Goal: Task Accomplishment & Management: Use online tool/utility

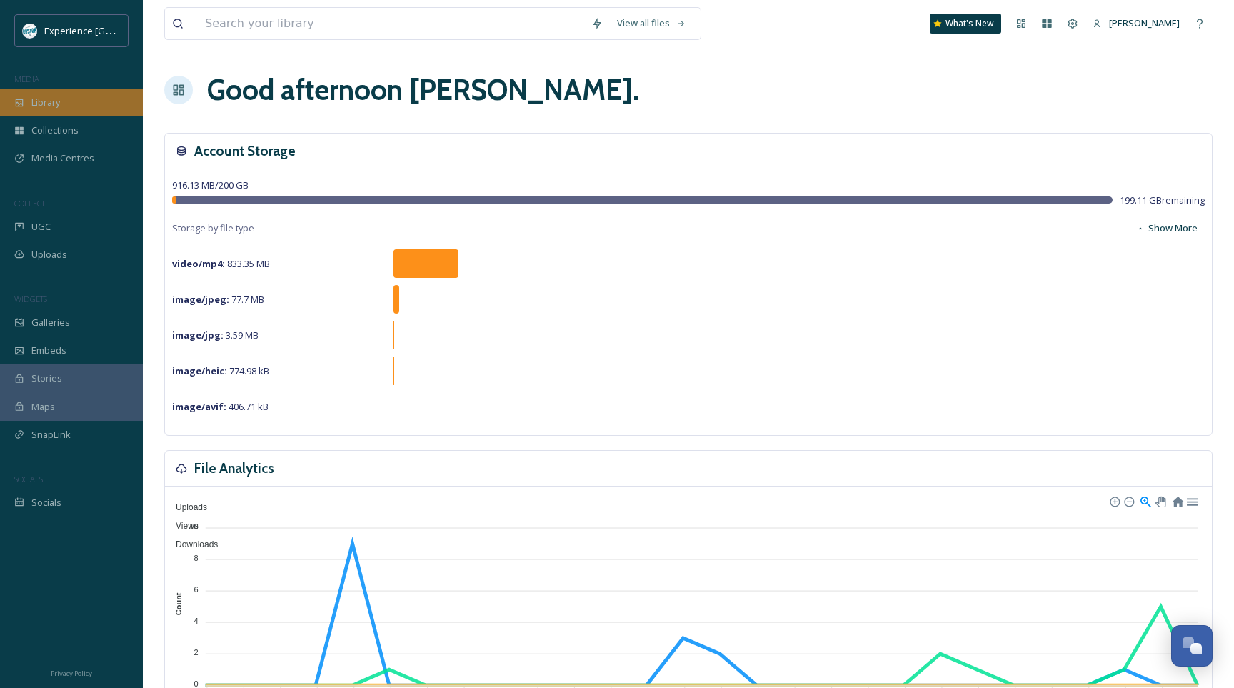
click at [48, 96] on span "Library" at bounding box center [45, 103] width 29 height 14
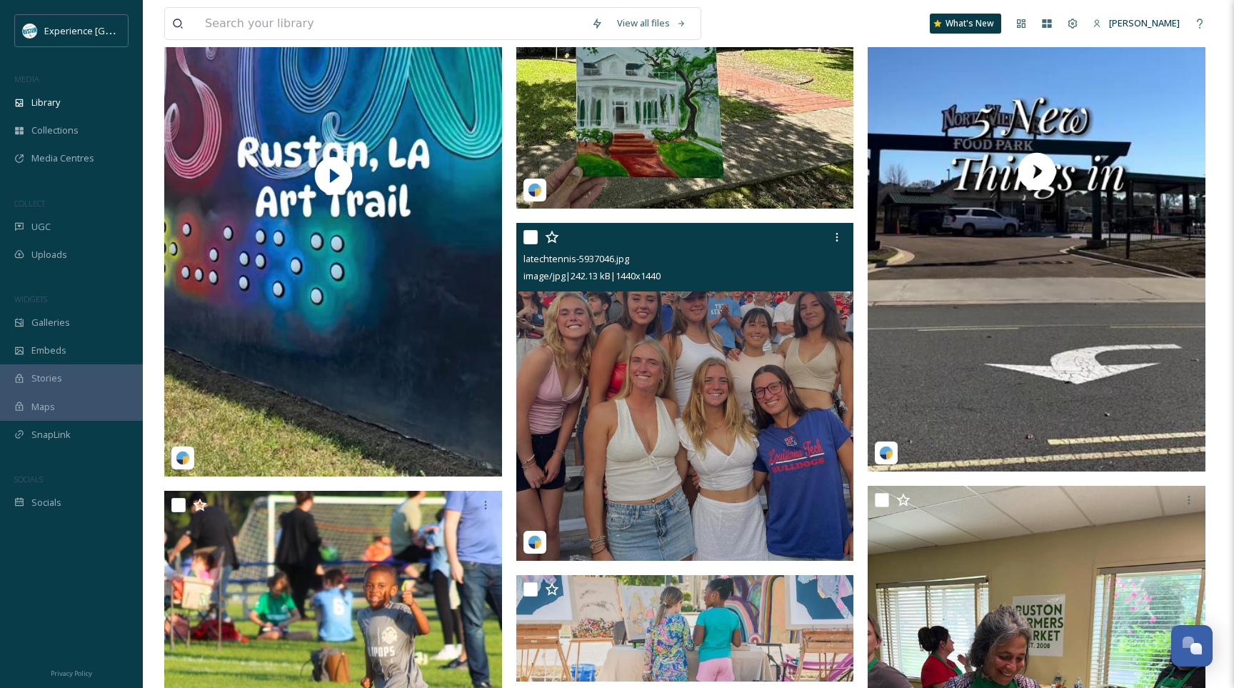
scroll to position [1097, 0]
click at [532, 238] on input "checkbox" at bounding box center [530, 236] width 14 height 14
checkbox input "true"
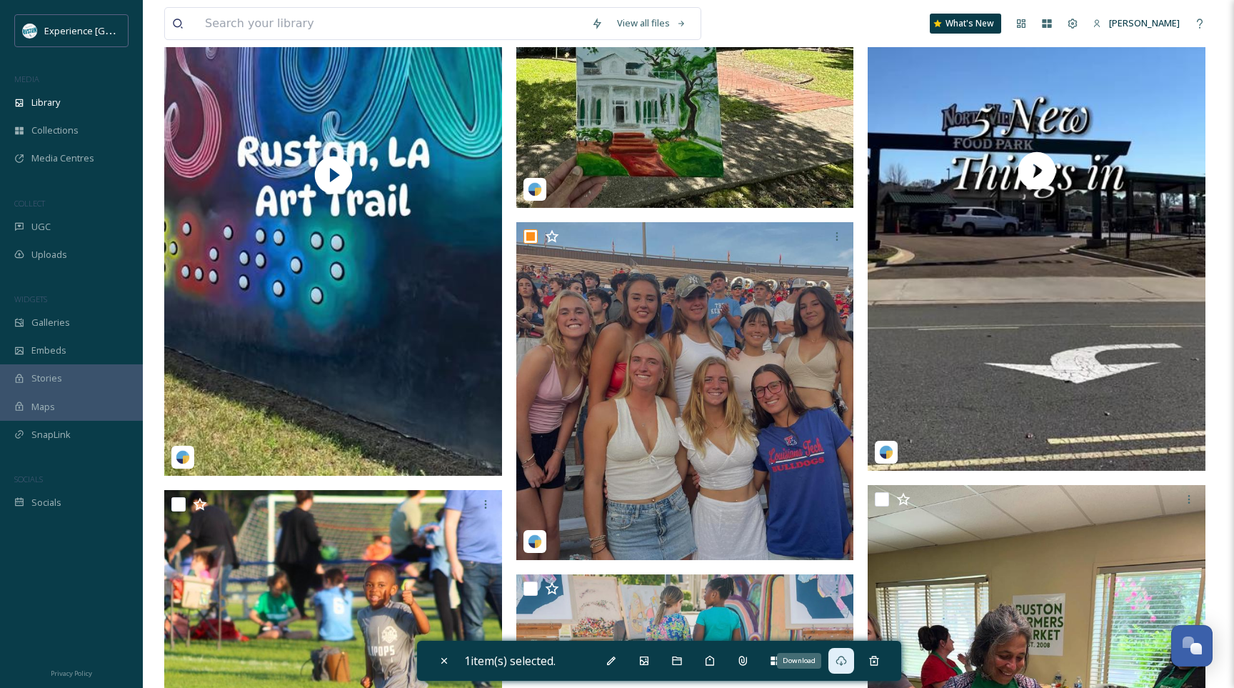
click at [846, 666] on icon at bounding box center [841, 660] width 11 height 11
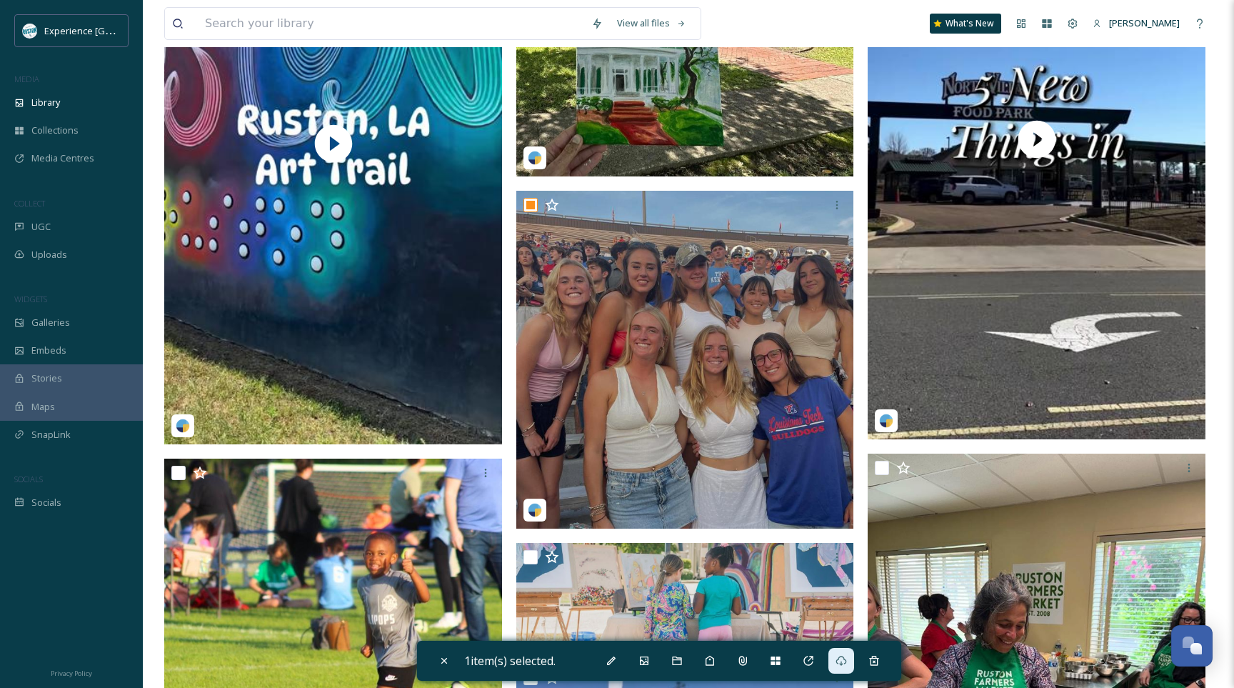
scroll to position [1129, 0]
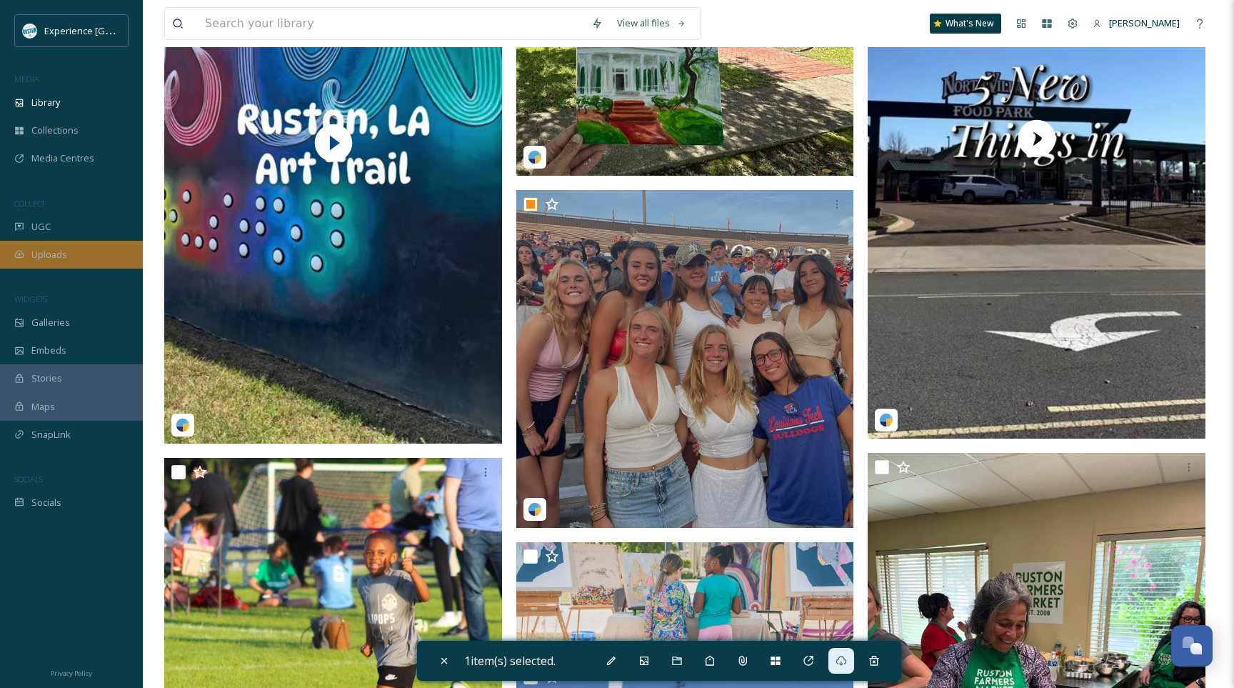
click at [56, 257] on span "Uploads" at bounding box center [49, 255] width 36 height 14
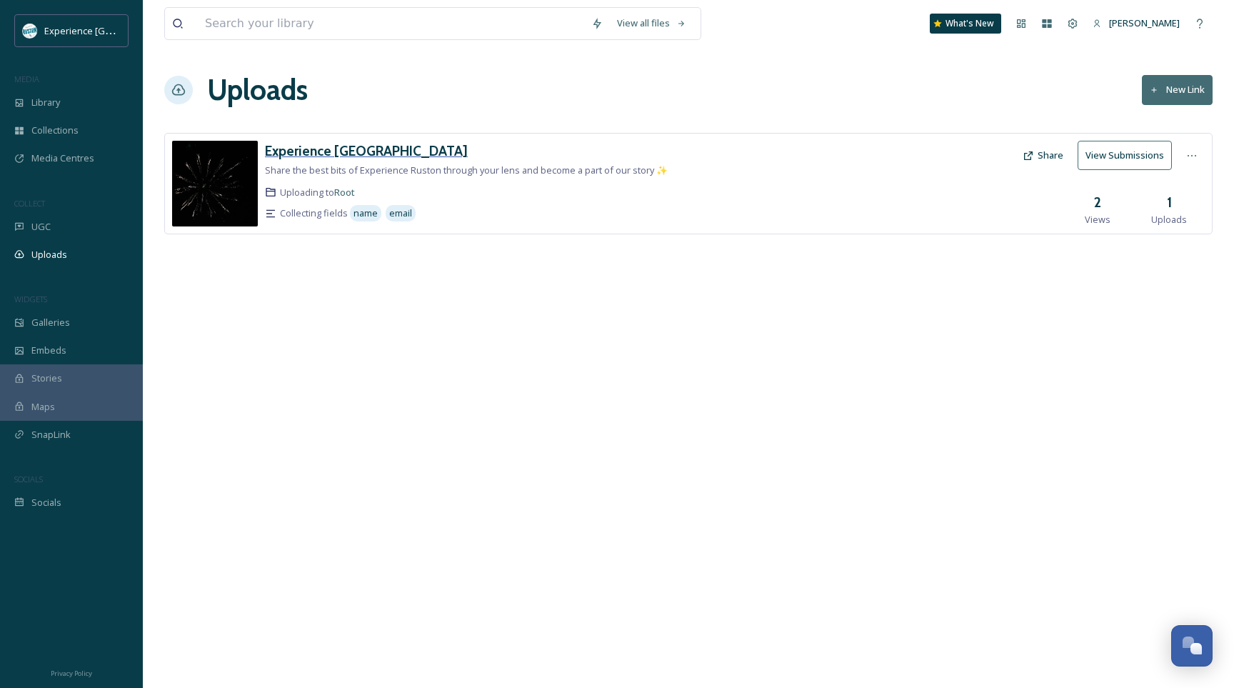
click at [337, 147] on h3 "Experience [GEOGRAPHIC_DATA]" at bounding box center [366, 150] width 203 height 17
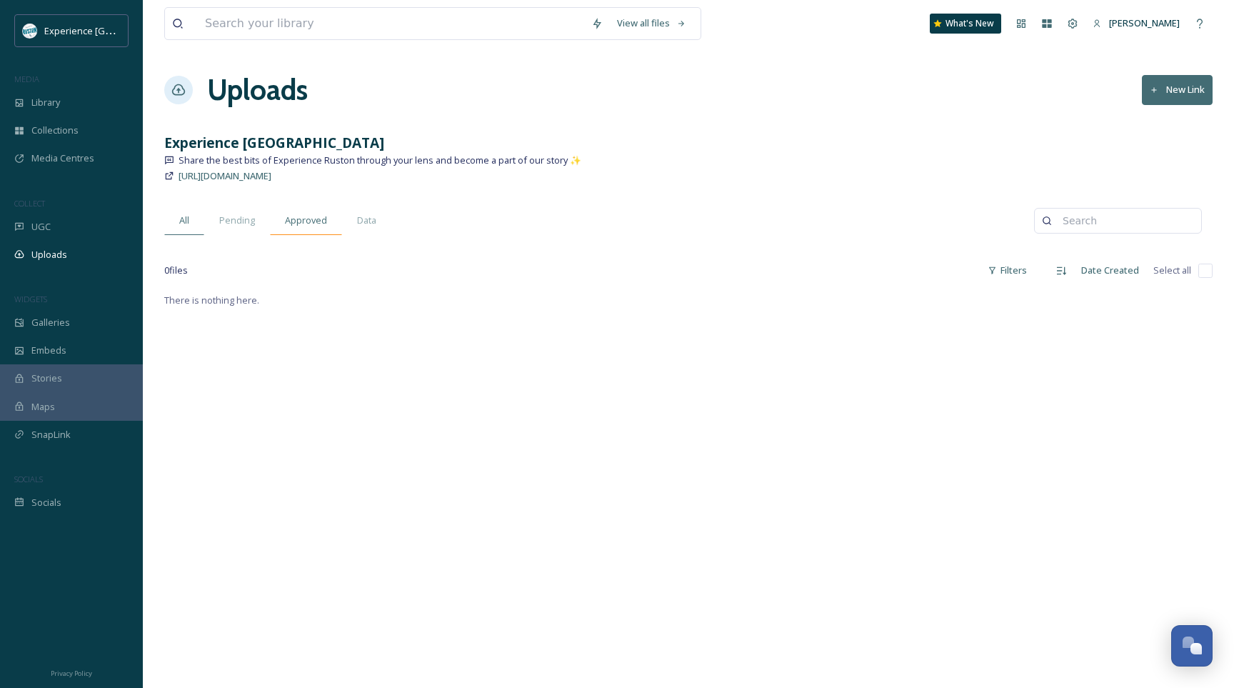
click at [315, 223] on span "Approved" at bounding box center [306, 221] width 42 height 14
click at [191, 221] on div "All" at bounding box center [184, 220] width 40 height 29
click at [61, 435] on span "SnapLink" at bounding box center [50, 435] width 39 height 14
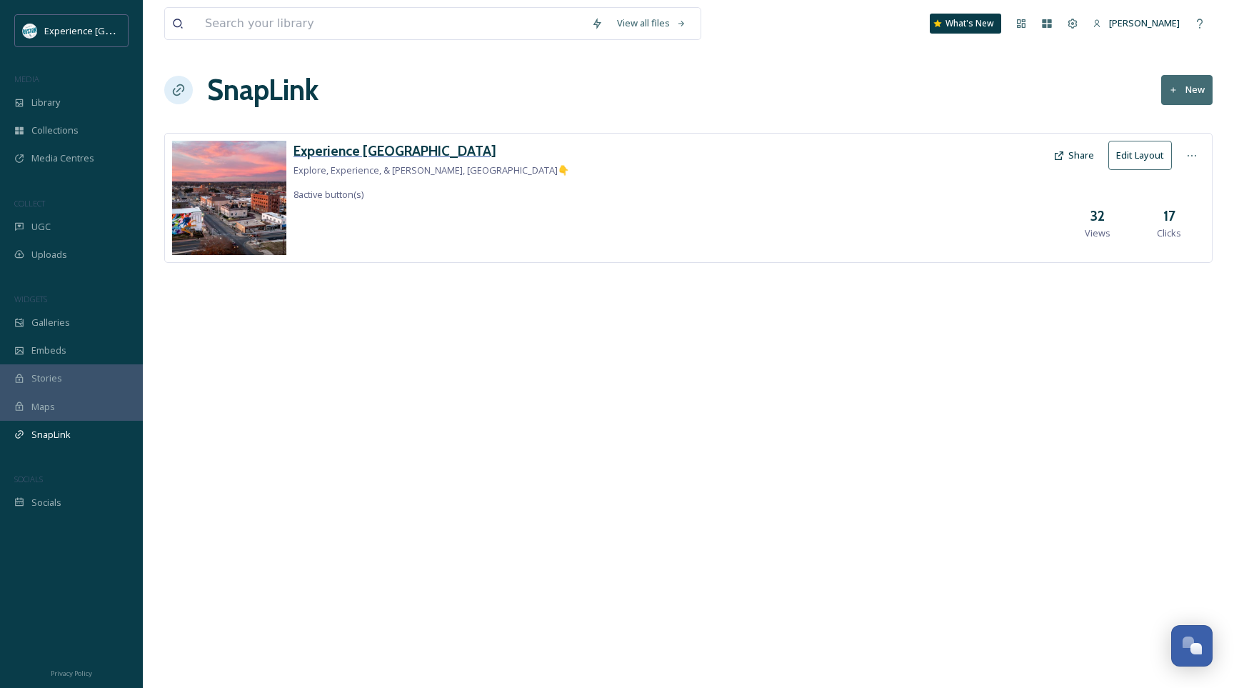
click at [327, 149] on h3 "Experience [GEOGRAPHIC_DATA]" at bounding box center [432, 151] width 276 height 21
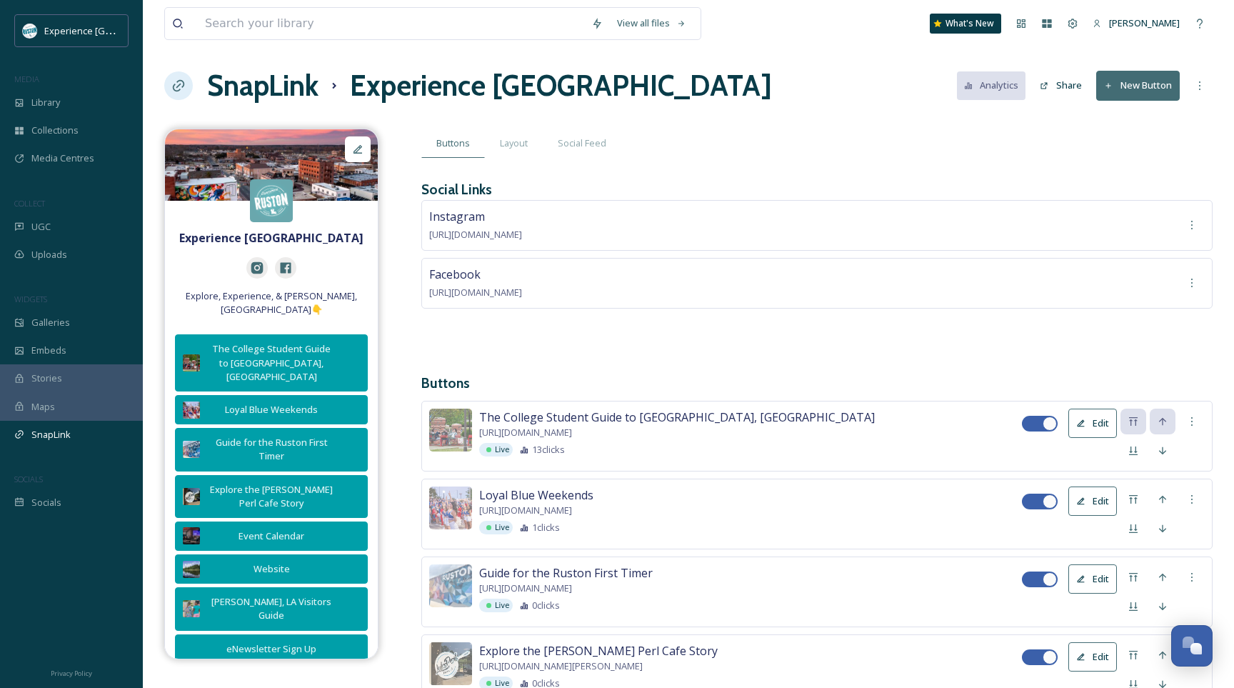
scroll to position [2, 0]
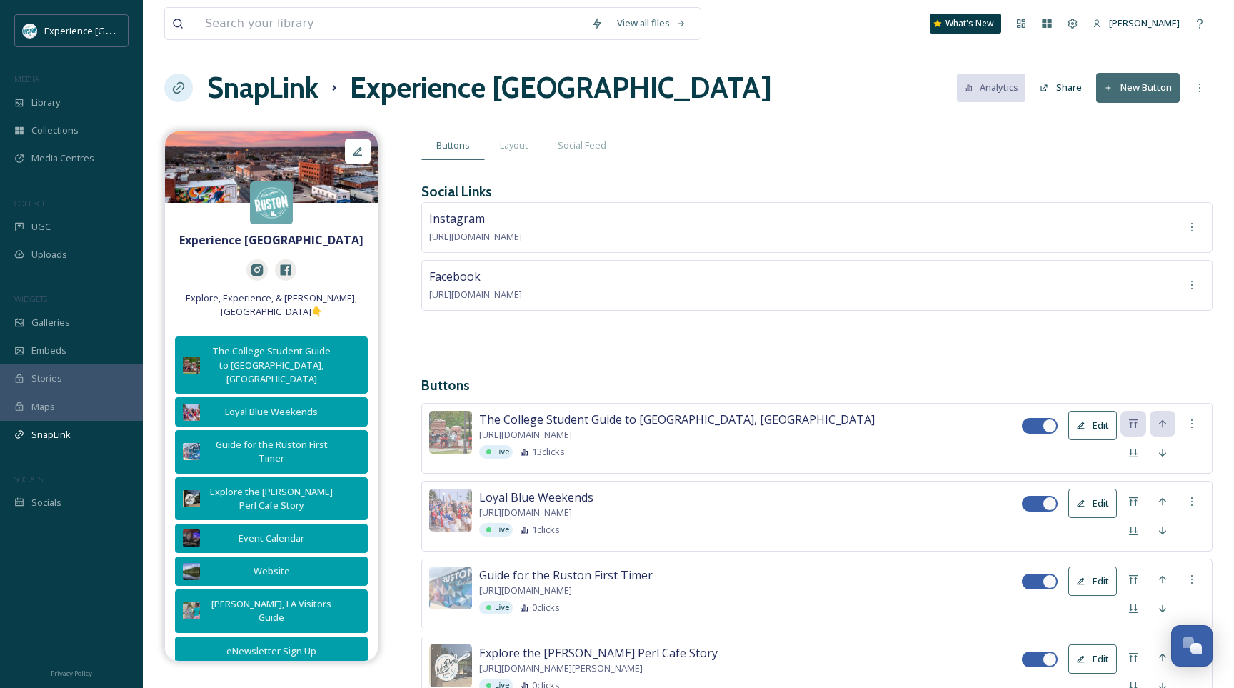
click at [1121, 78] on button "New Button" at bounding box center [1138, 87] width 84 height 29
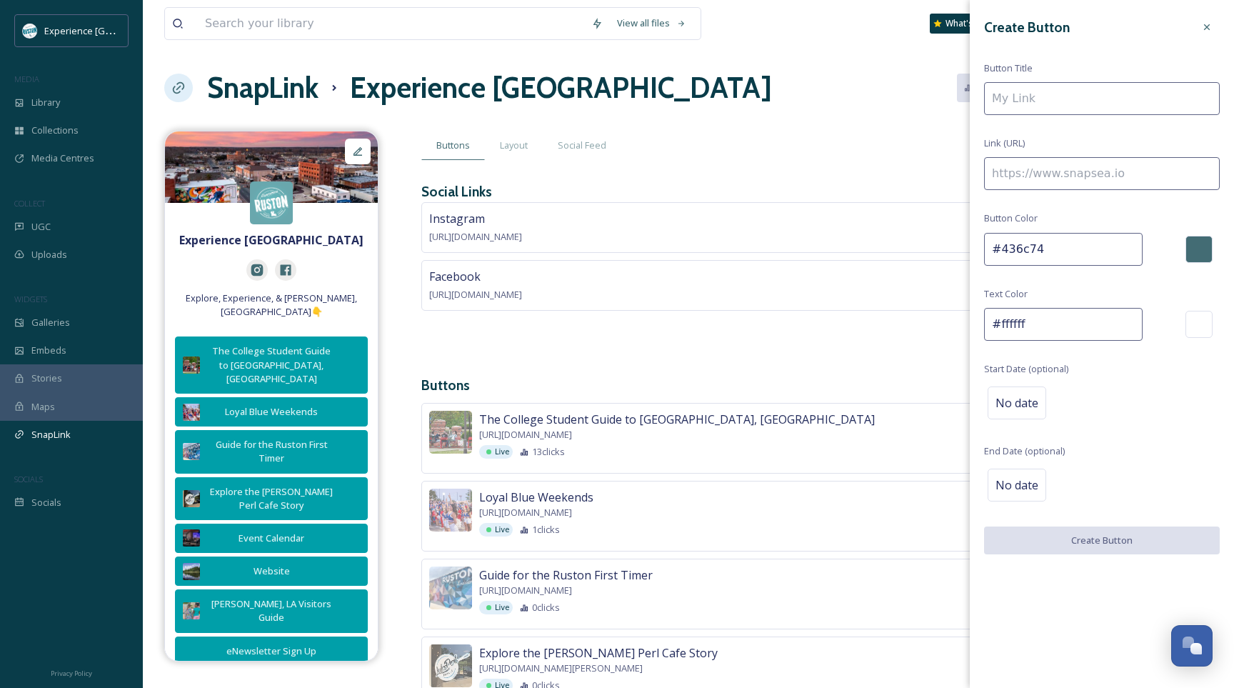
click at [1048, 101] on input at bounding box center [1102, 98] width 236 height 33
paste input "[URL][DOMAIN_NAME]"
type input "[URL][DOMAIN_NAME]"
click at [1064, 171] on input at bounding box center [1102, 173] width 236 height 33
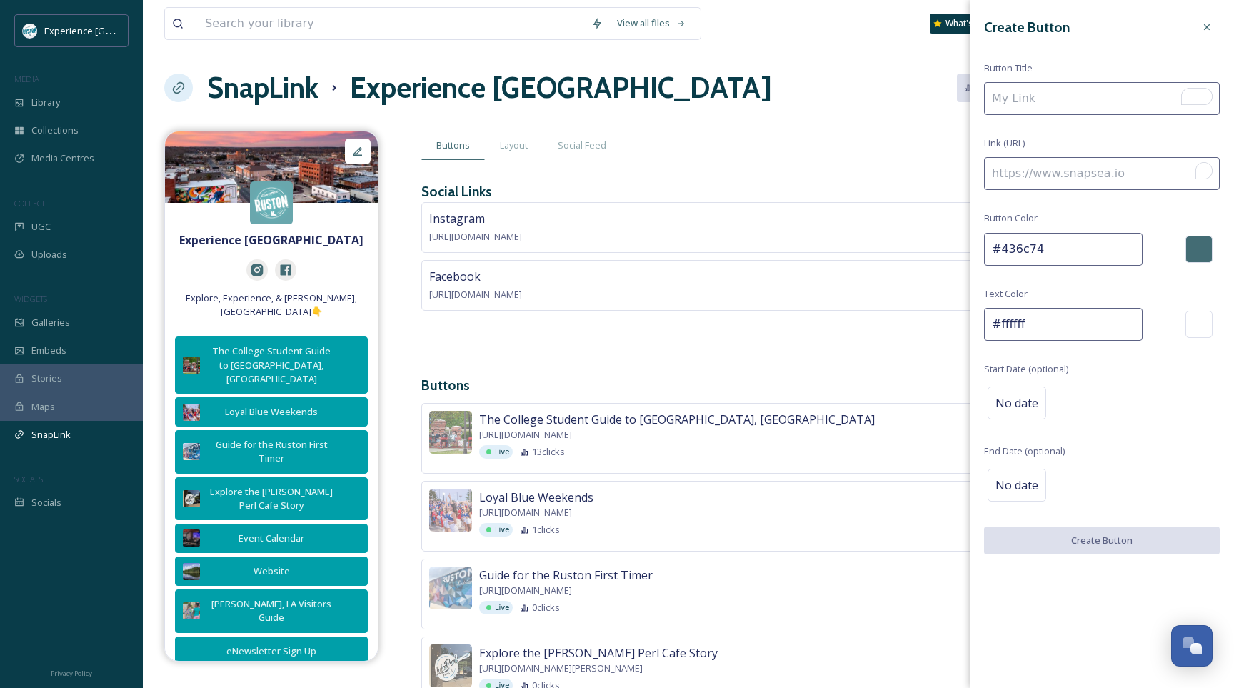
paste input "[URL][DOMAIN_NAME]"
type input "[URL][DOMAIN_NAME]"
click at [1058, 89] on input "To enrich screen reader interactions, please activate Accessibility in Grammarl…" at bounding box center [1102, 98] width 236 height 33
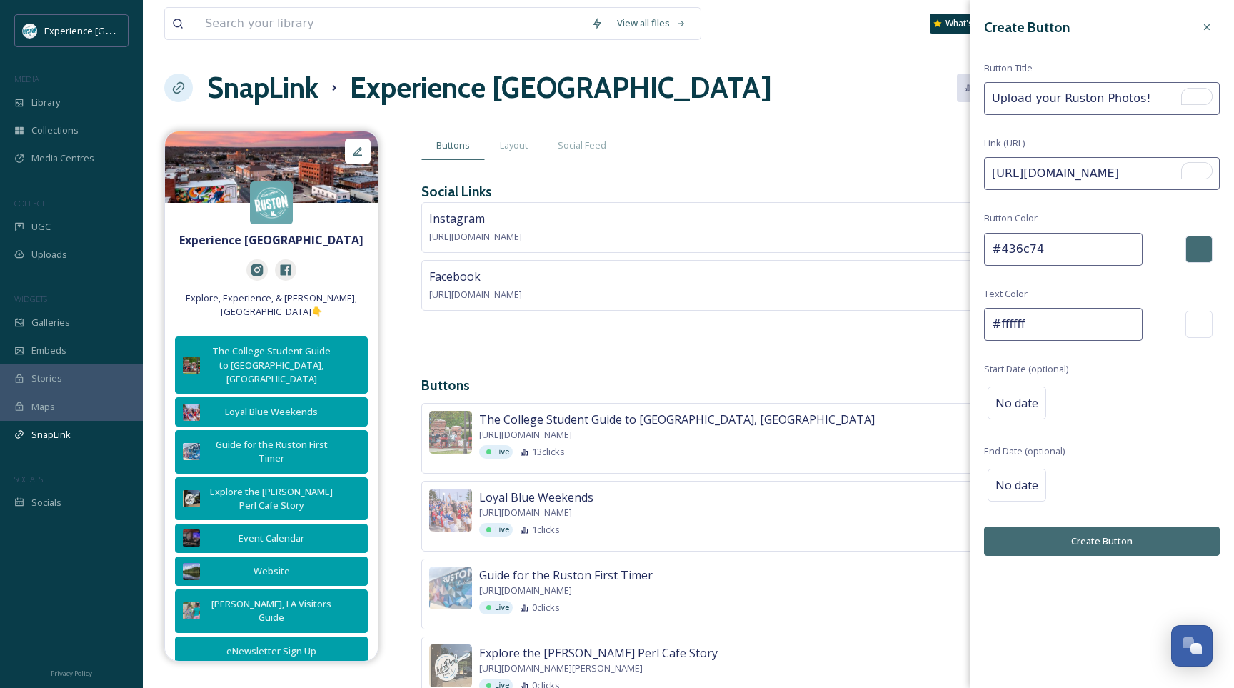
type input "Upload your Ruston Photos!"
click at [1198, 246] on div at bounding box center [1199, 249] width 27 height 27
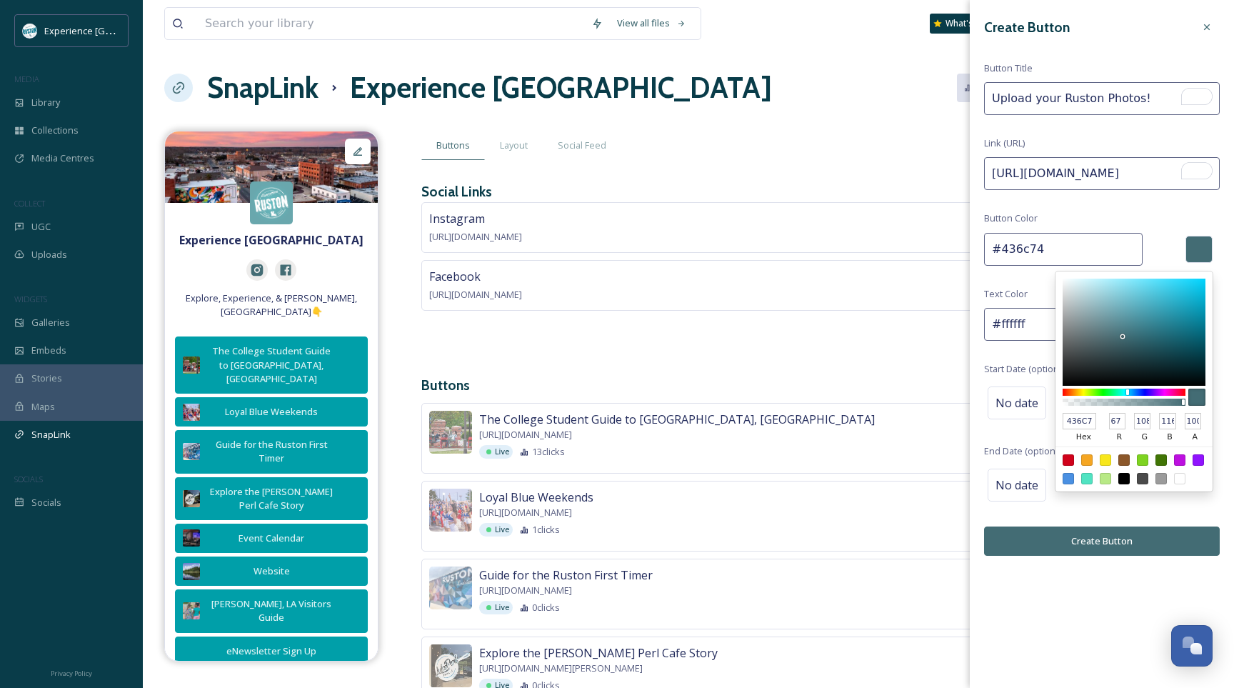
click at [1159, 221] on div "Create Button Button Title Upload your Ruston Photos! Link (URL) [URL][DOMAIN_N…" at bounding box center [1102, 285] width 264 height 570
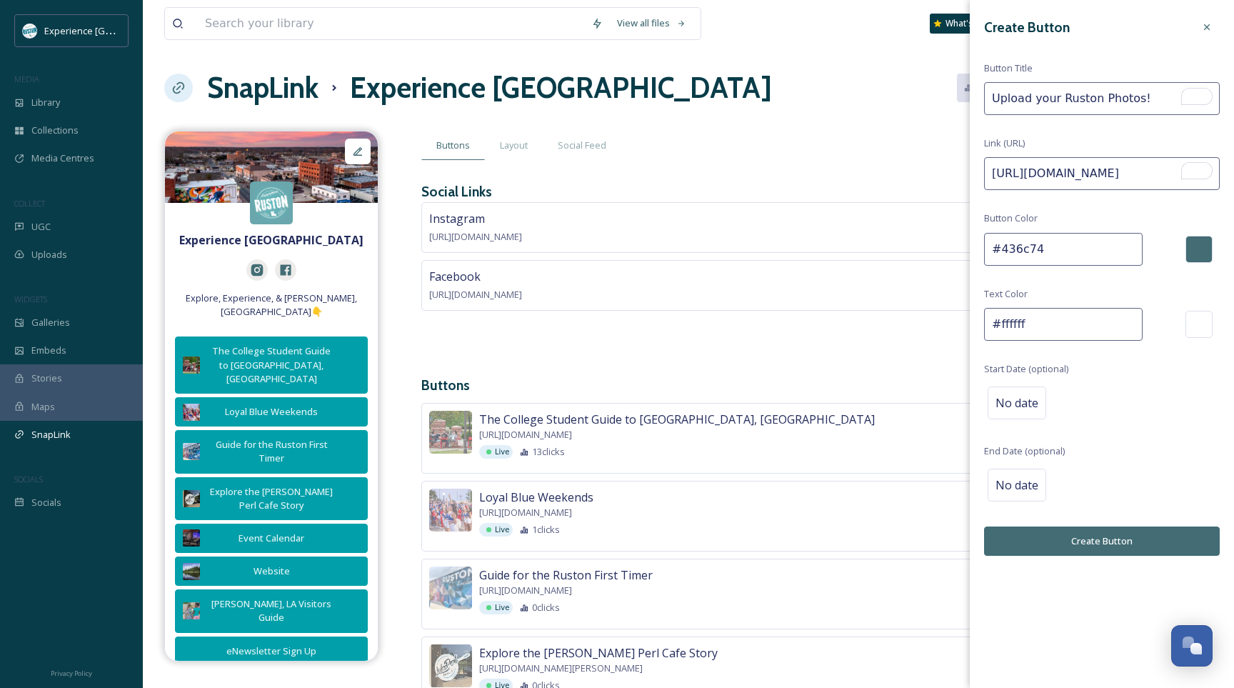
click at [1203, 250] on div at bounding box center [1199, 249] width 27 height 27
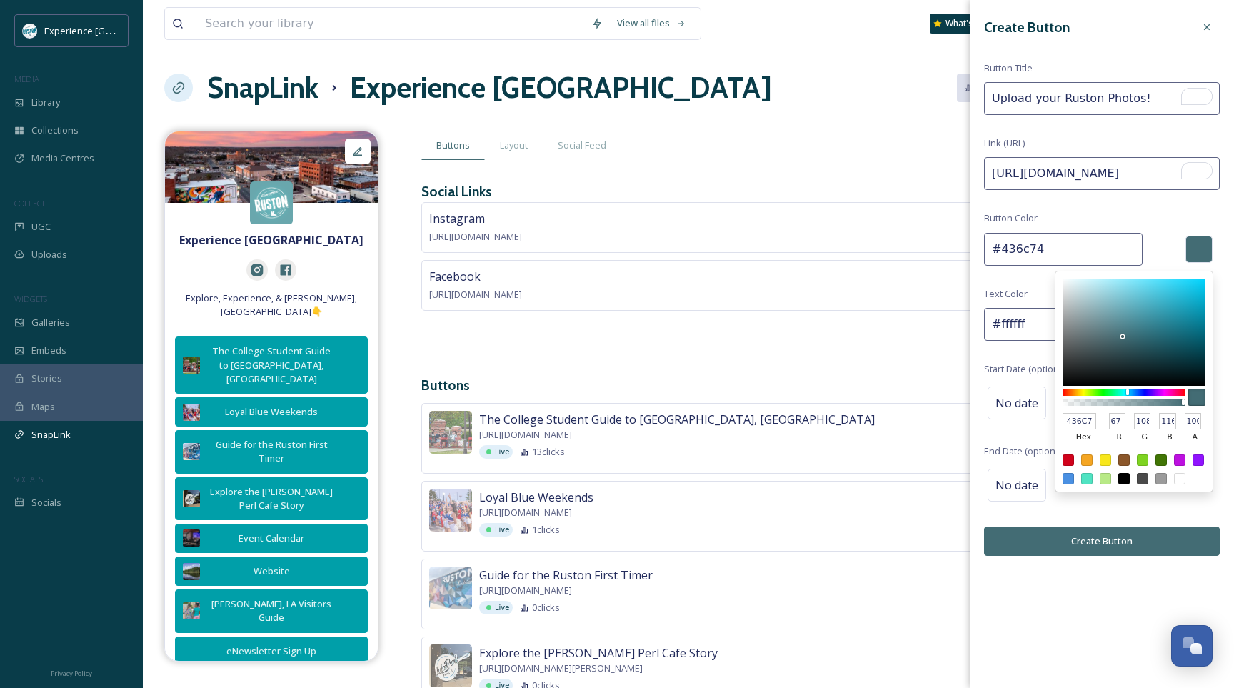
click at [1195, 398] on div at bounding box center [1196, 397] width 17 height 17
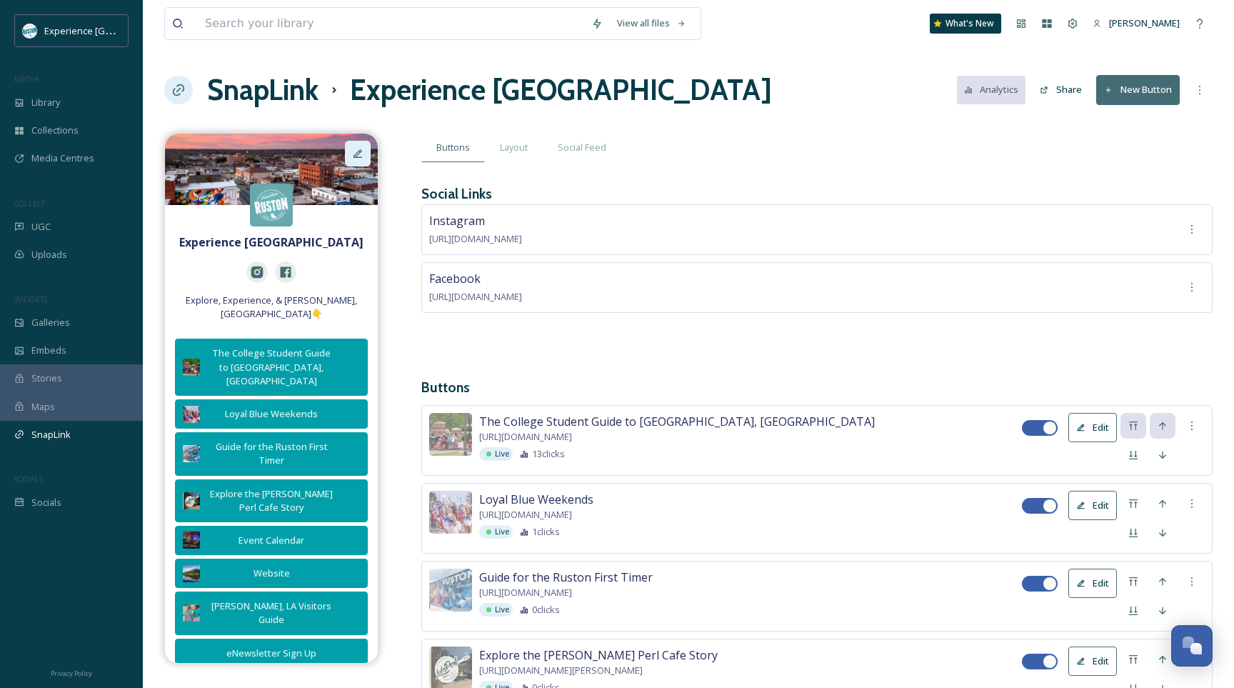
click at [351, 155] on div at bounding box center [358, 154] width 26 height 26
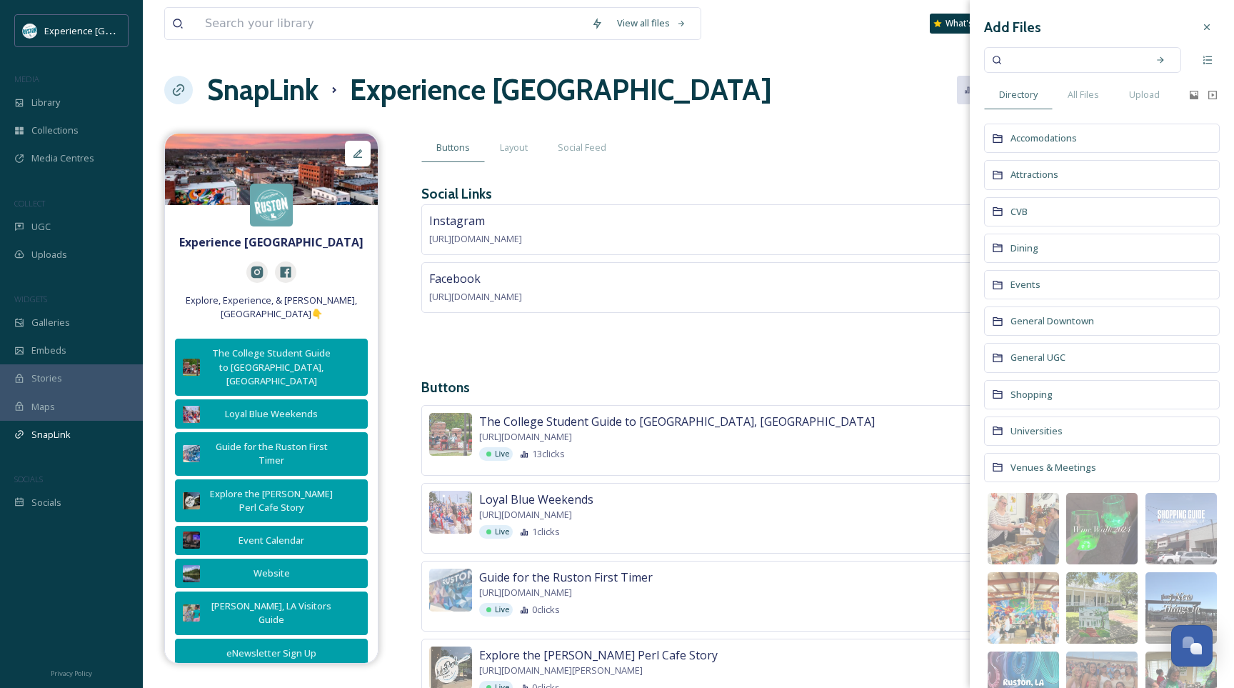
click at [522, 242] on span "[URL][DOMAIN_NAME]" at bounding box center [475, 238] width 93 height 13
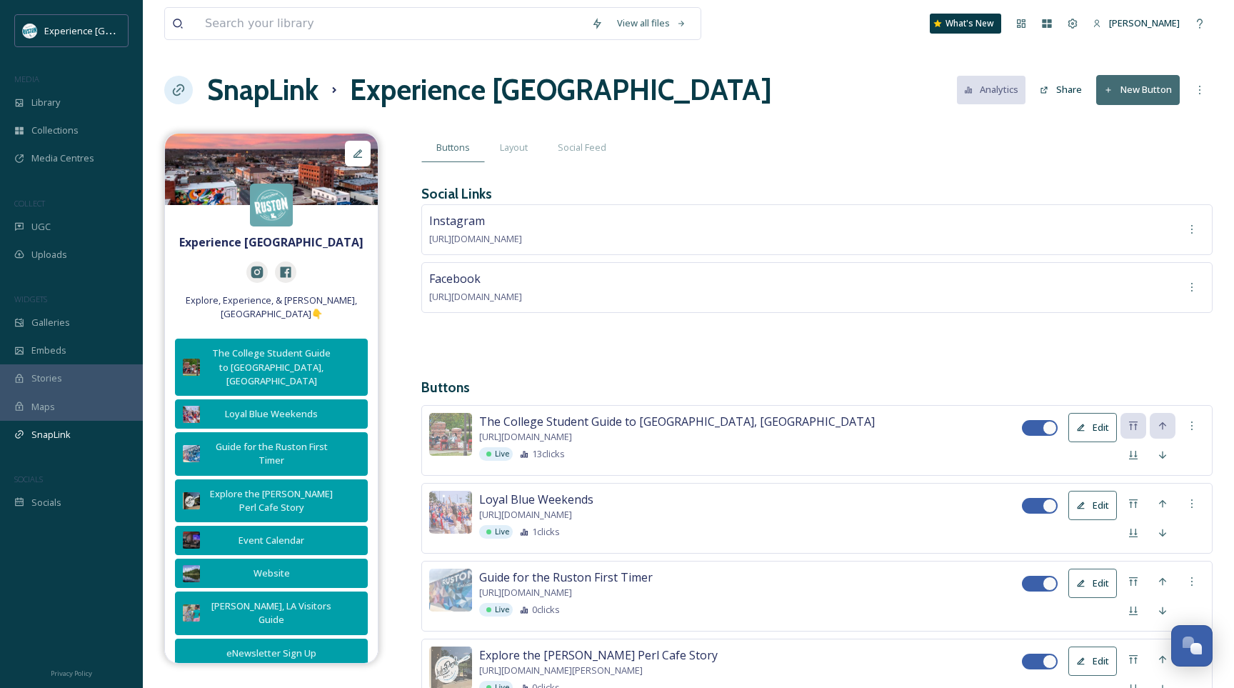
click at [718, 384] on h3 "Buttons" at bounding box center [816, 387] width 791 height 21
click at [278, 346] on div "The College Student Guide to [GEOGRAPHIC_DATA], [GEOGRAPHIC_DATA]" at bounding box center [271, 367] width 131 height 42
click at [877, 148] on div "Buttons Layout Social Feed" at bounding box center [816, 147] width 791 height 29
click at [1122, 87] on button "New Button" at bounding box center [1138, 89] width 84 height 29
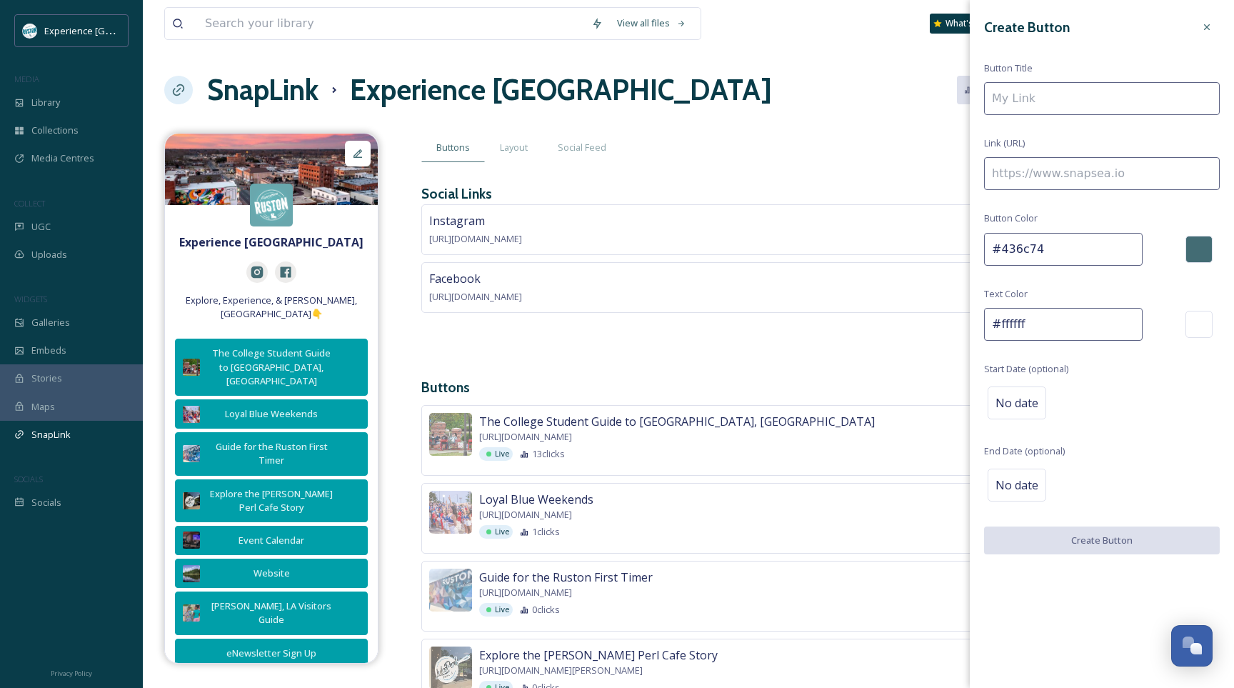
click at [1044, 181] on input at bounding box center [1102, 173] width 236 height 33
paste input "[URL][DOMAIN_NAME]"
type input "[URL][DOMAIN_NAME]"
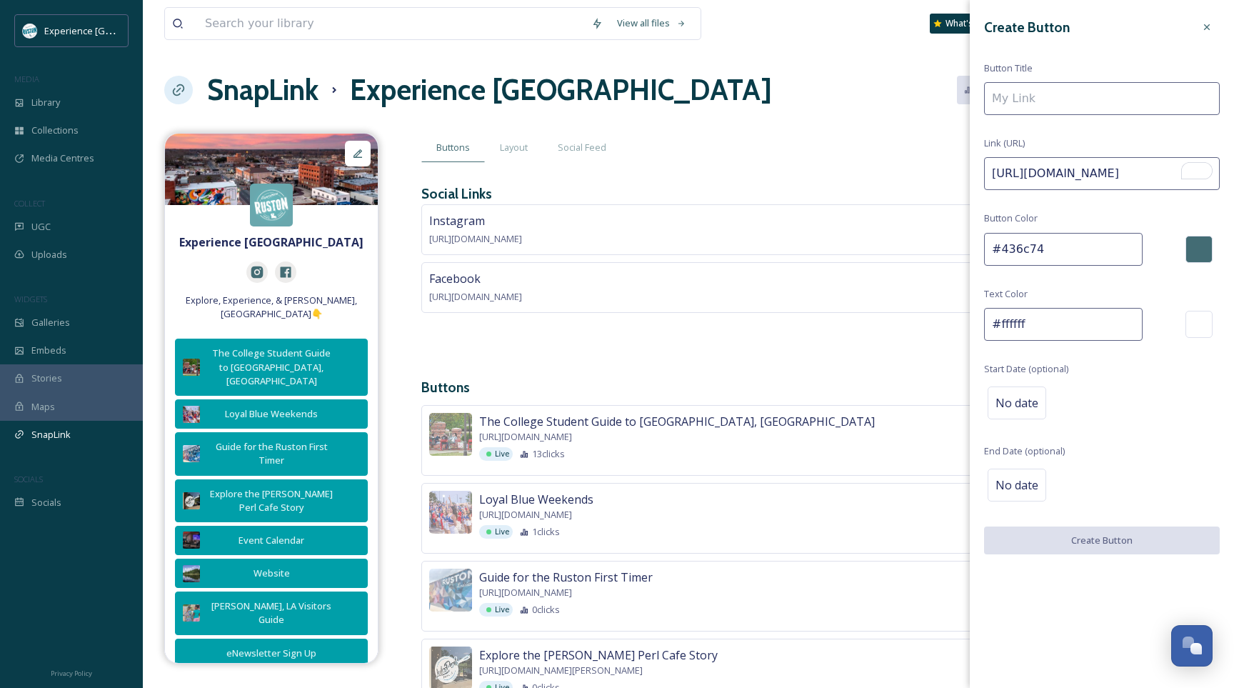
click at [1041, 254] on input "#436c74" at bounding box center [1063, 249] width 159 height 33
paste input "009695"
type input "#009695"
click at [1088, 102] on input "To enrich screen reader interactions, please activate Accessibility in Grammarl…" at bounding box center [1102, 98] width 236 height 33
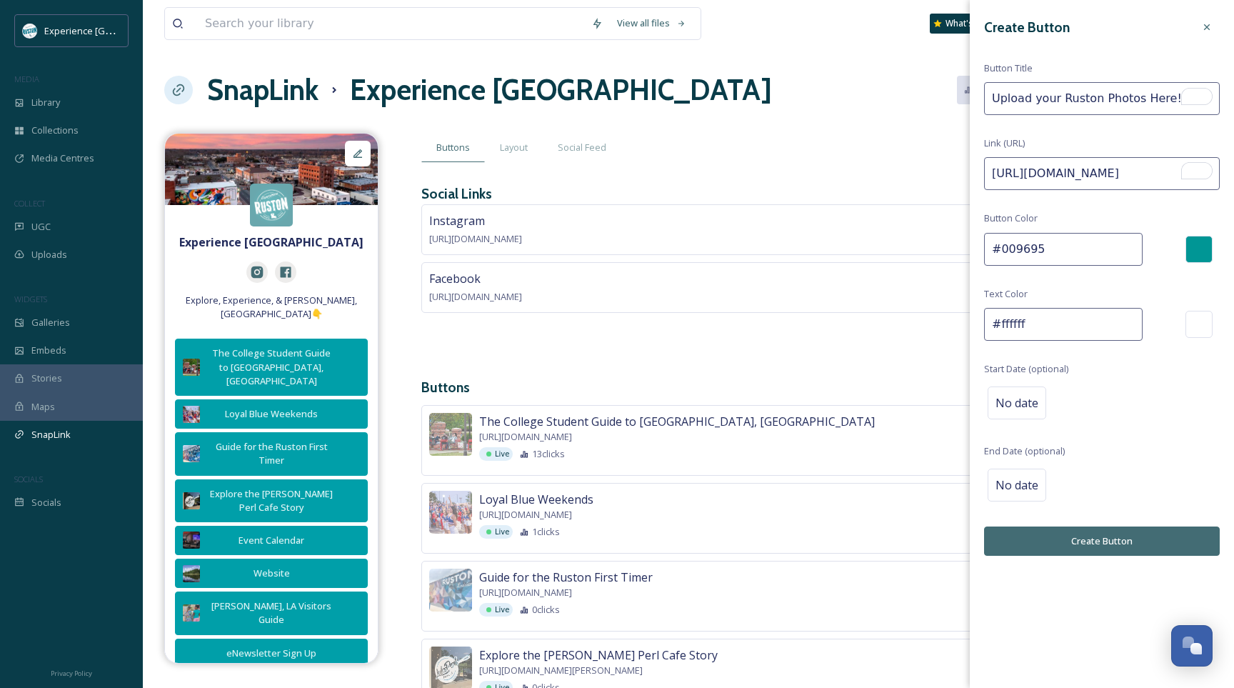
type input "Upload your Ruston Photos Here!"
click at [1059, 538] on button "Create Button" at bounding box center [1102, 540] width 236 height 29
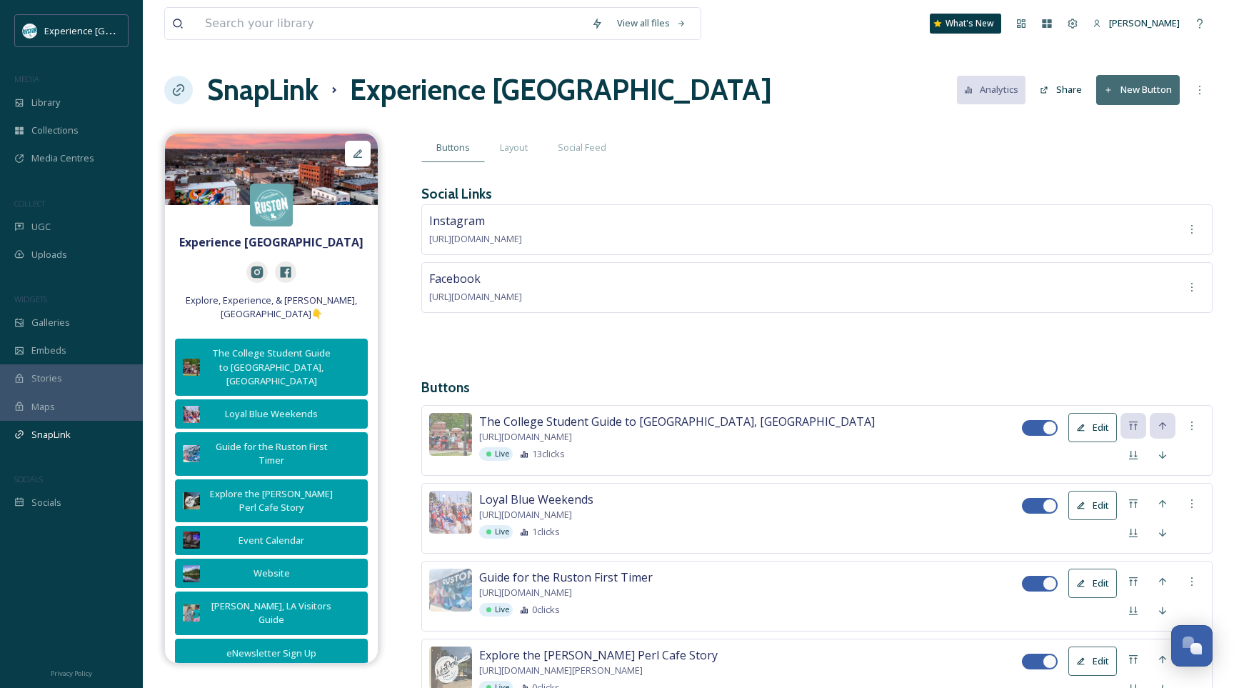
drag, startPoint x: 326, startPoint y: 636, endPoint x: 325, endPoint y: 625, distance: 11.5
click at [325, 671] on button "Upload your Ruston Photos Here!" at bounding box center [271, 686] width 196 height 30
drag, startPoint x: 317, startPoint y: 638, endPoint x: 337, endPoint y: 636, distance: 20.0
click at [337, 679] on div "Upload your Ruston Photos Here!" at bounding box center [271, 686] width 181 height 14
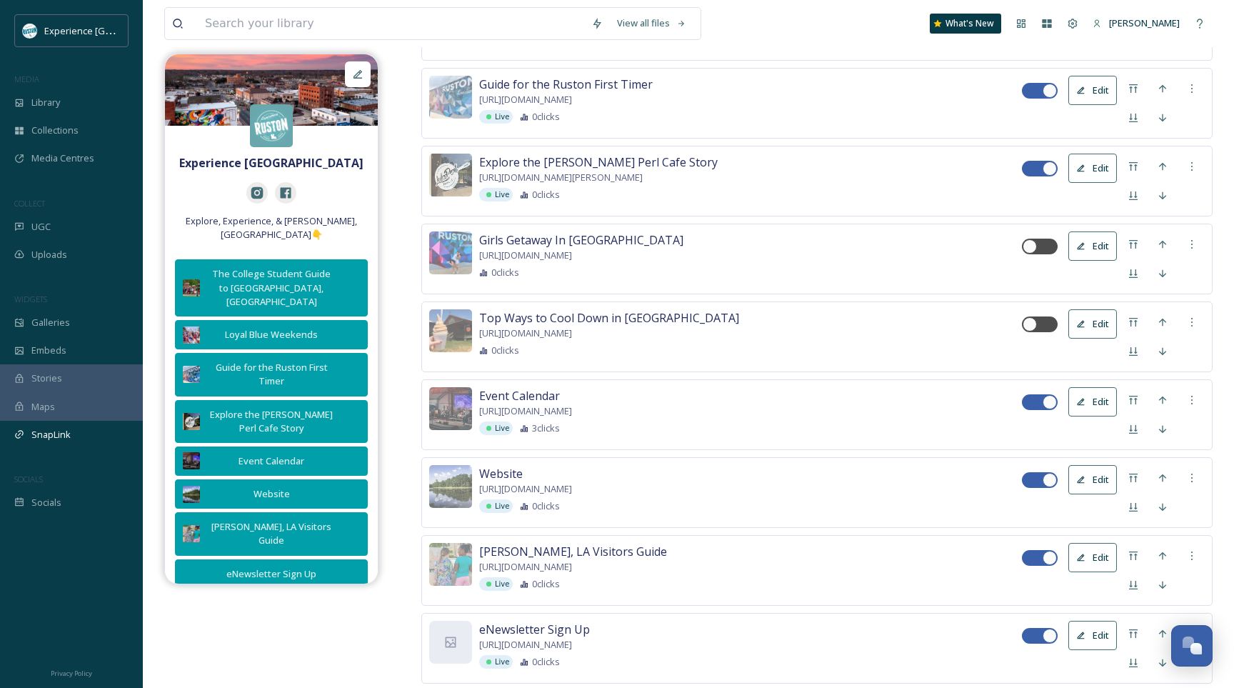
scroll to position [608, 0]
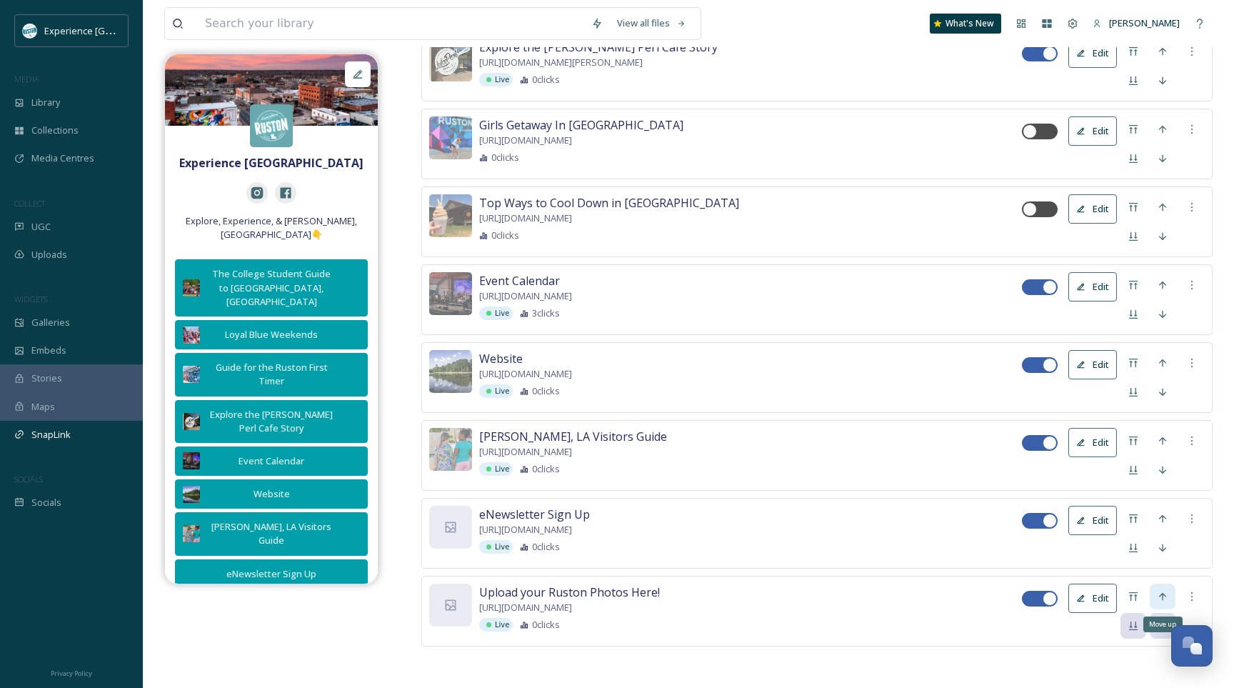
click at [1155, 593] on div "Move up" at bounding box center [1163, 596] width 26 height 26
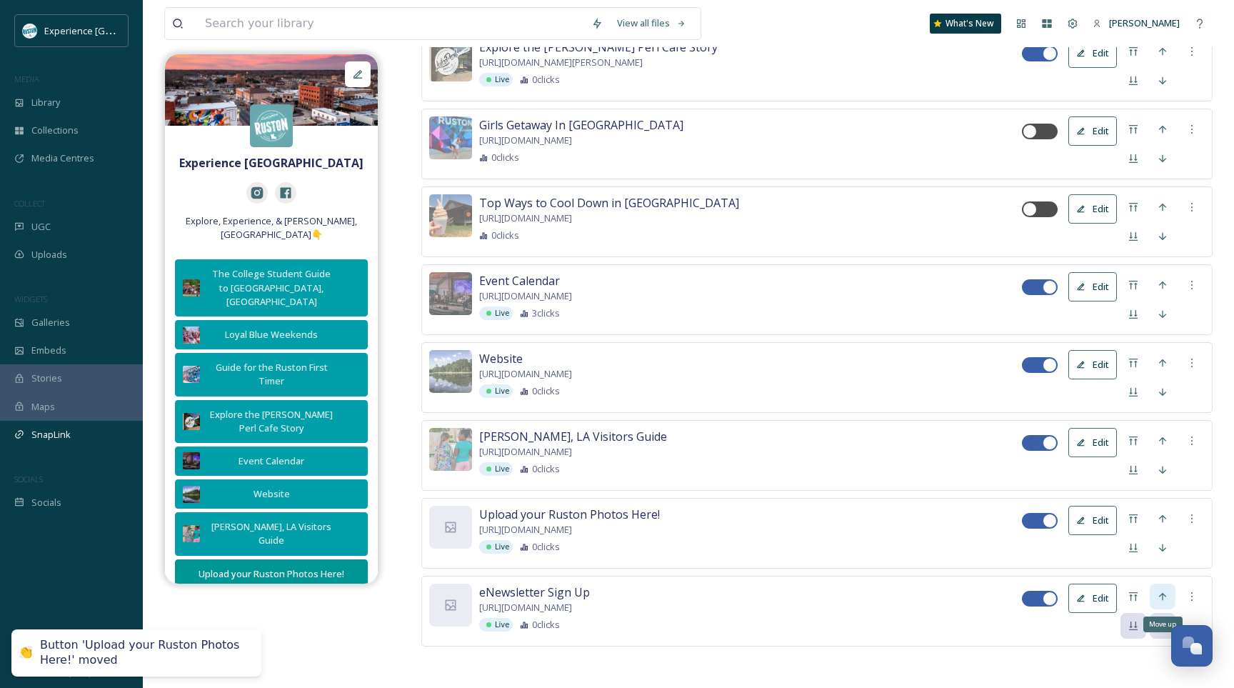
click at [1157, 591] on icon at bounding box center [1162, 596] width 11 height 11
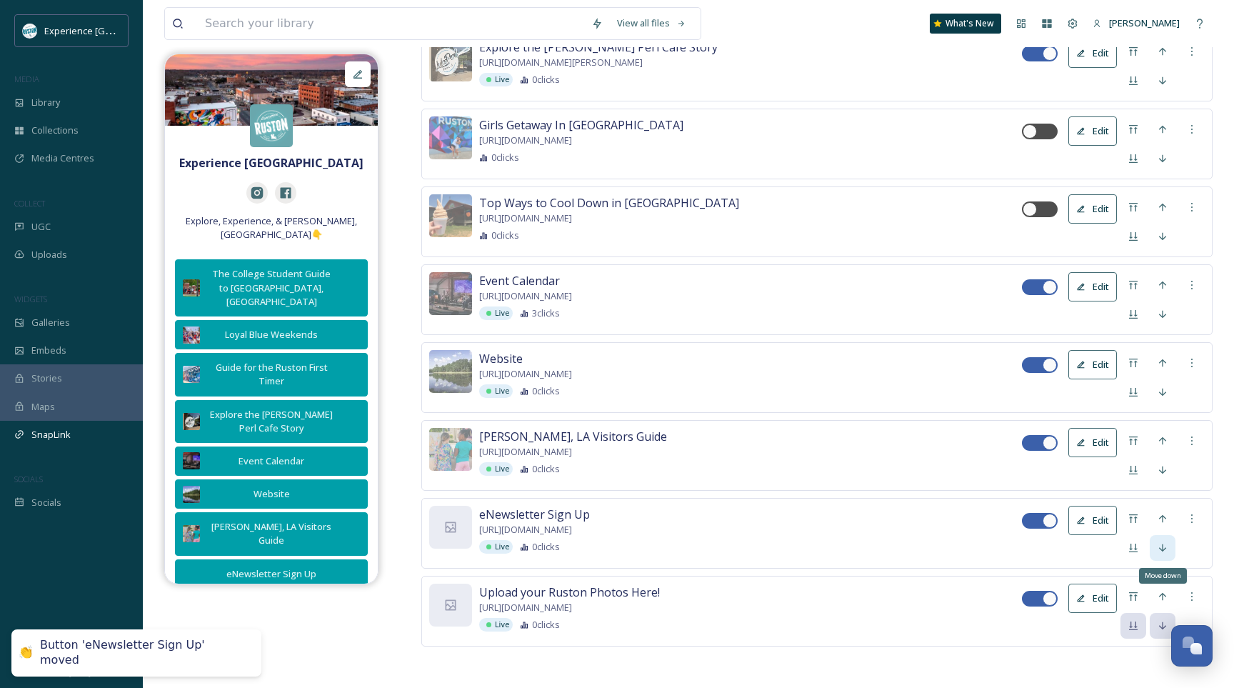
click at [1164, 554] on div "Move down" at bounding box center [1163, 548] width 26 height 26
click at [1193, 517] on icon at bounding box center [1191, 518] width 11 height 11
click at [1181, 501] on div "Upload your Ruston Photos Here! [URL][DOMAIN_NAME] Live 0 clicks Edit Open Link…" at bounding box center [816, 533] width 791 height 71
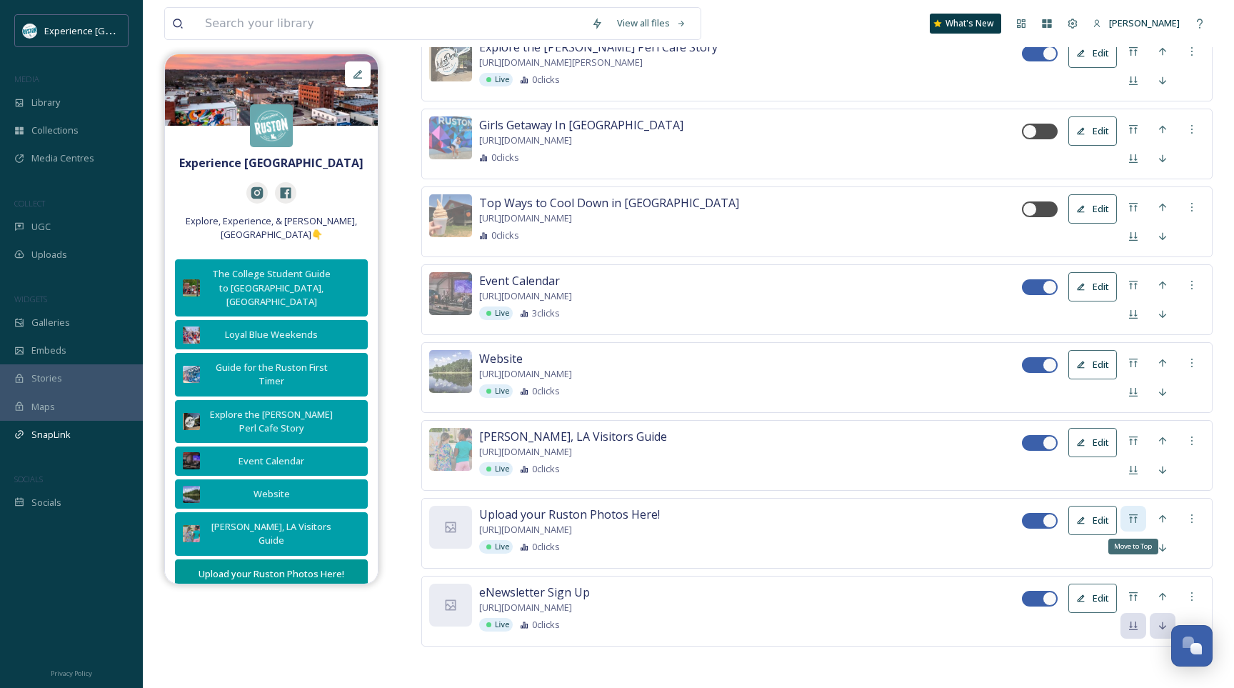
click at [1138, 514] on icon at bounding box center [1133, 518] width 11 height 11
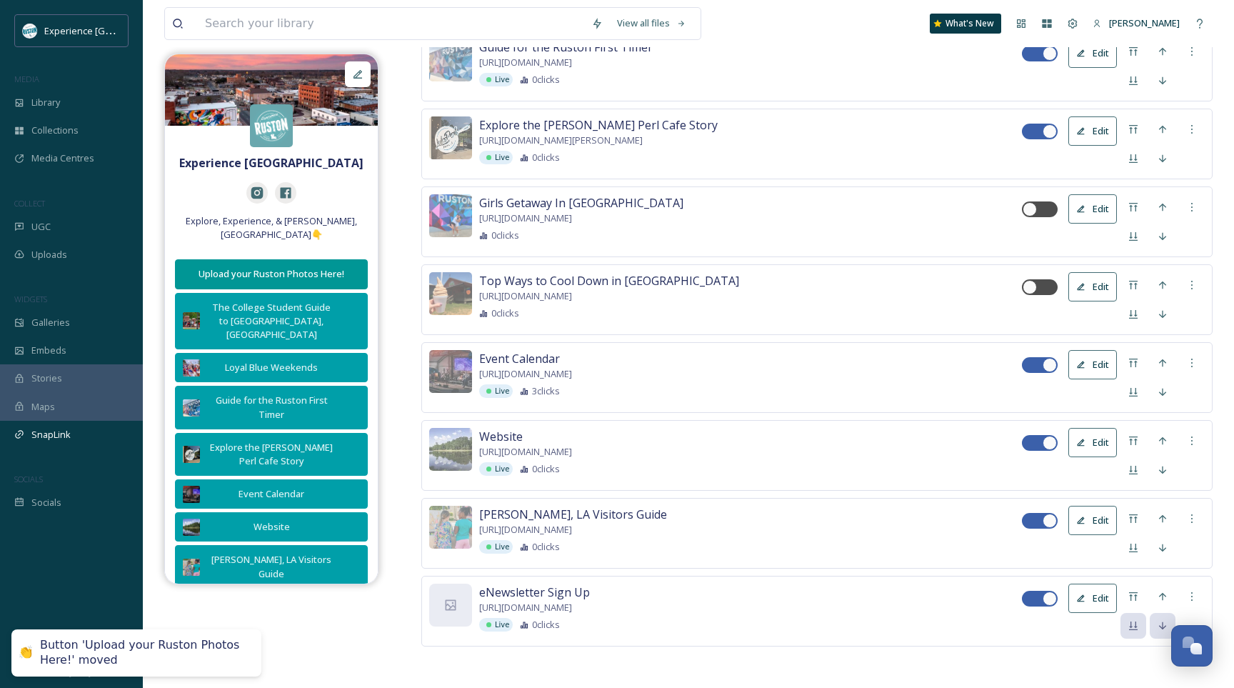
scroll to position [0, 0]
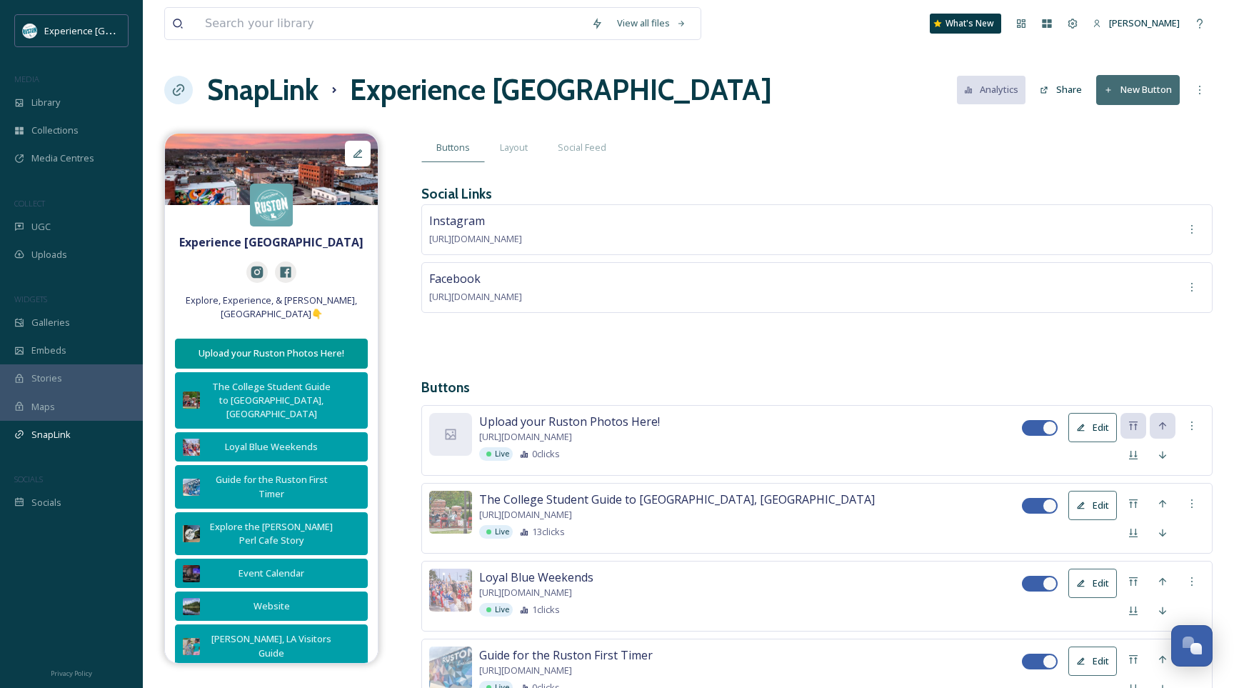
click at [1088, 419] on button "Edit" at bounding box center [1092, 427] width 49 height 29
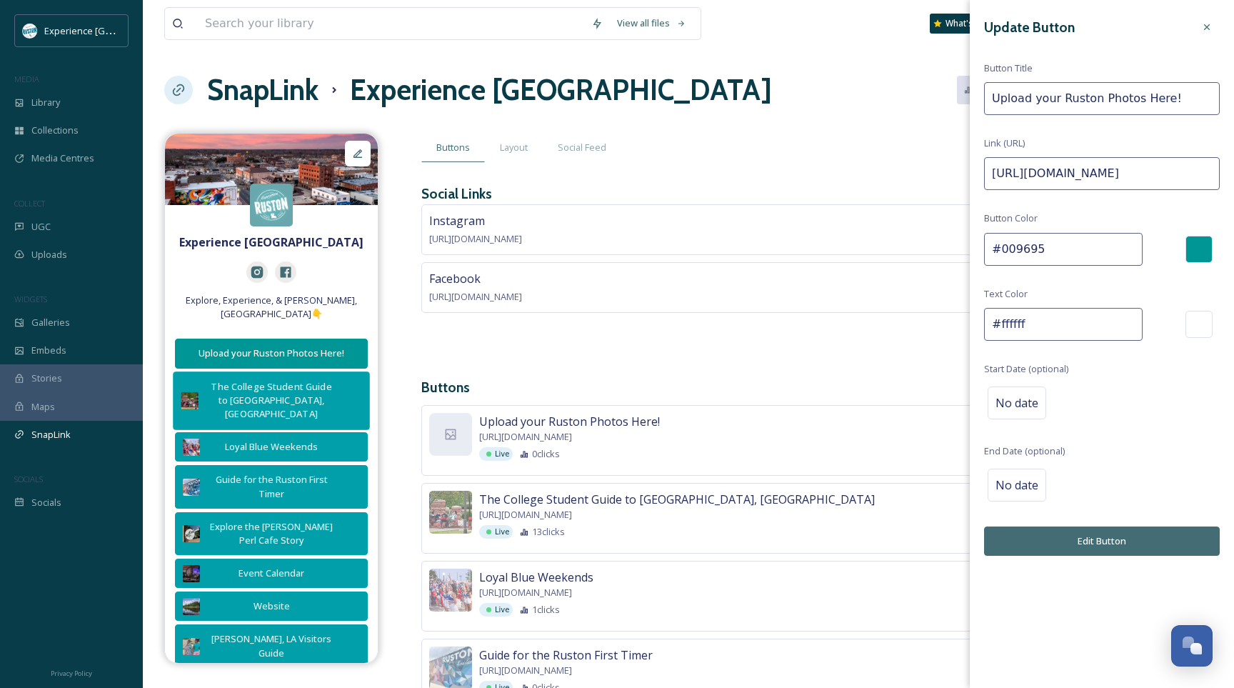
click at [331, 379] on div "The College Student Guide to [GEOGRAPHIC_DATA], [GEOGRAPHIC_DATA]" at bounding box center [271, 400] width 131 height 42
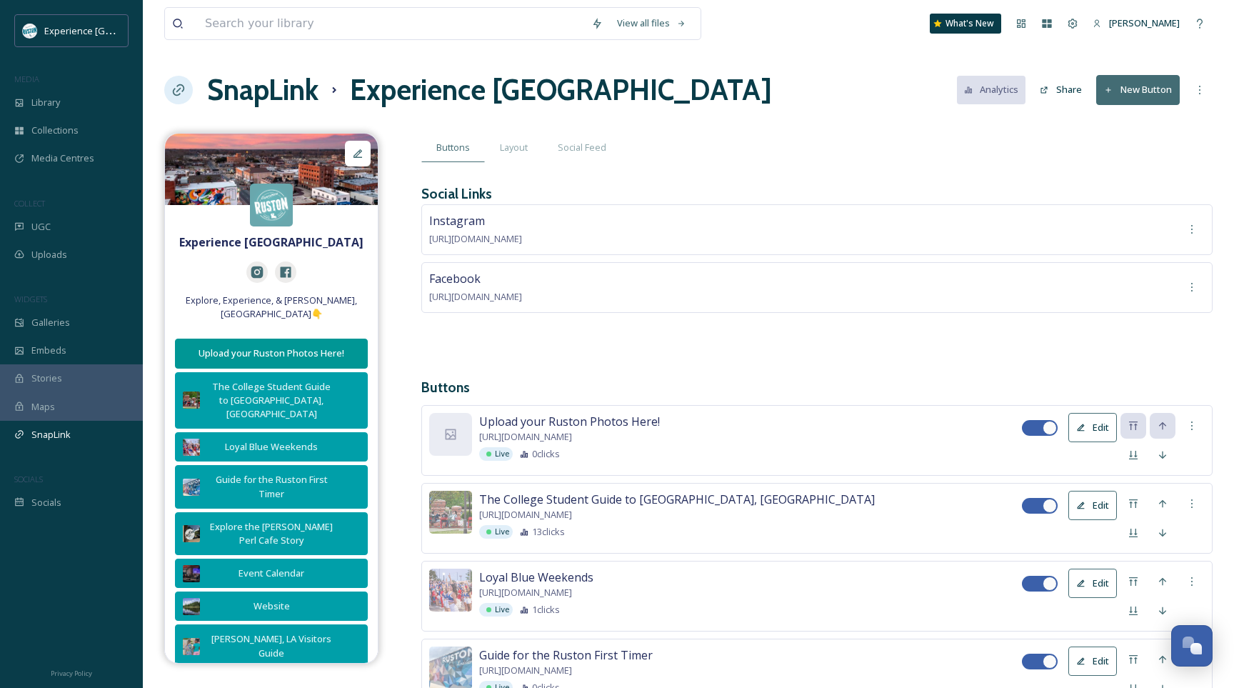
click at [1079, 501] on icon at bounding box center [1080, 505] width 9 height 9
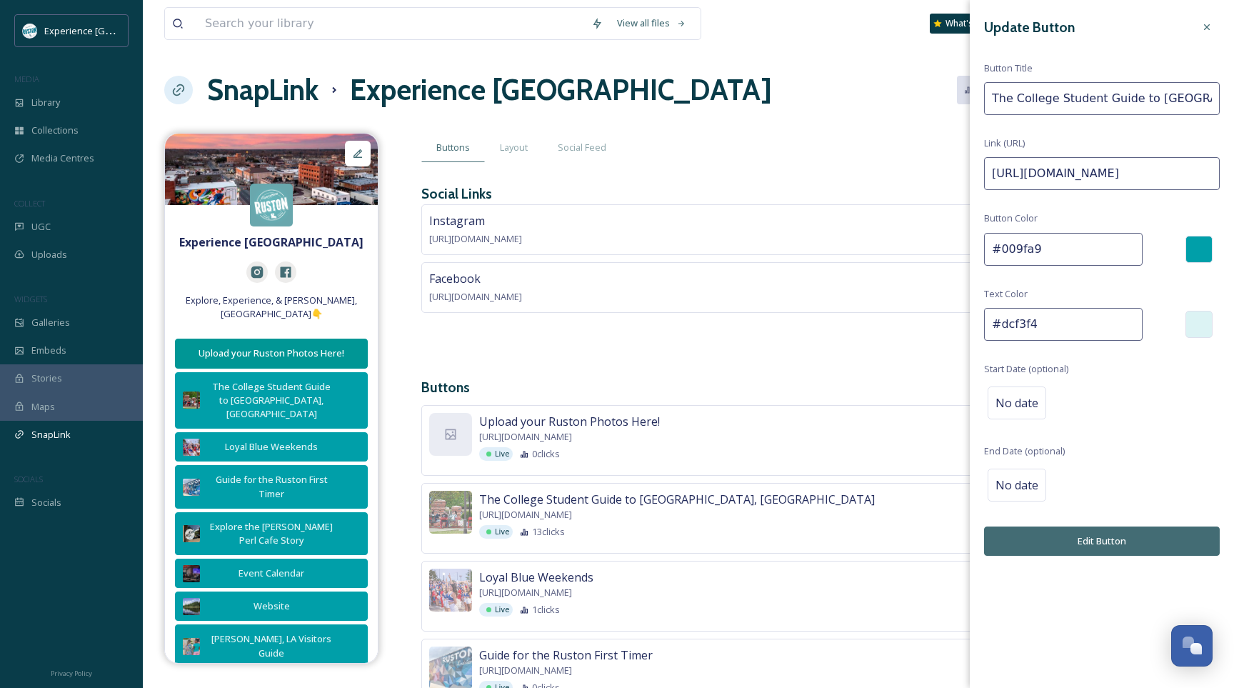
click at [1049, 245] on input "#009fa9" at bounding box center [1063, 249] width 159 height 33
click at [768, 411] on div "Upload your Ruston Photos Here! [URL][DOMAIN_NAME] Live 0 clicks Edit" at bounding box center [816, 440] width 791 height 71
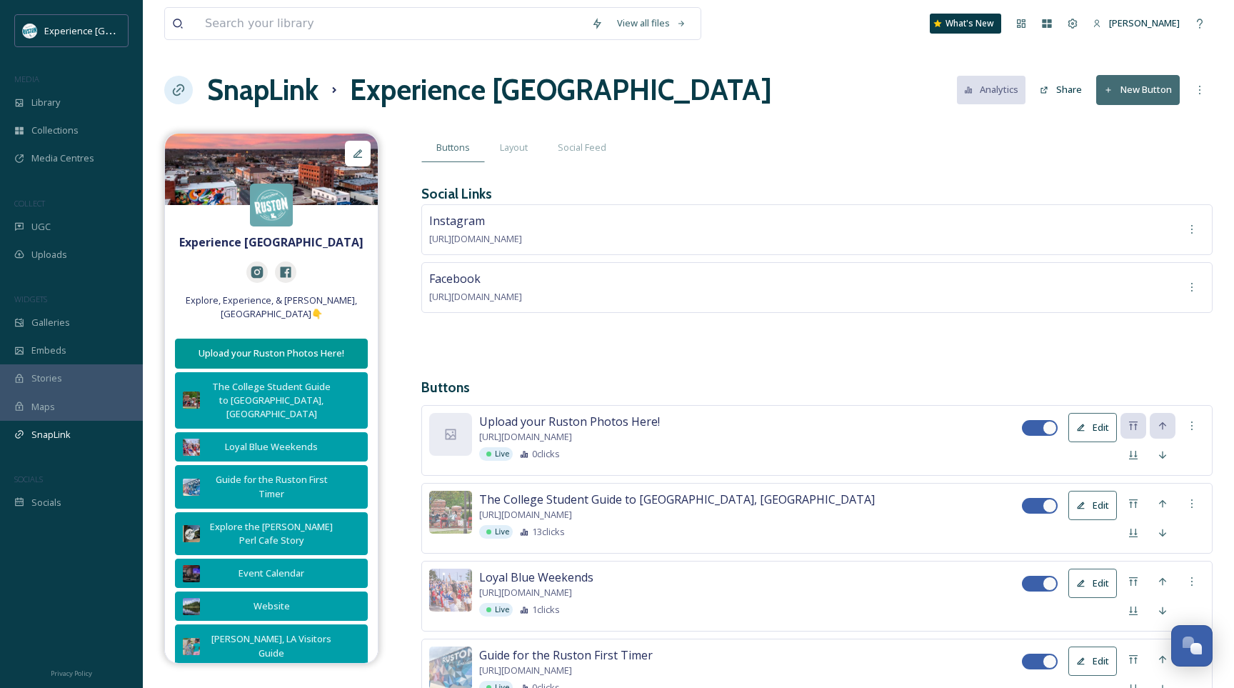
click at [1086, 414] on button "Edit" at bounding box center [1092, 427] width 49 height 29
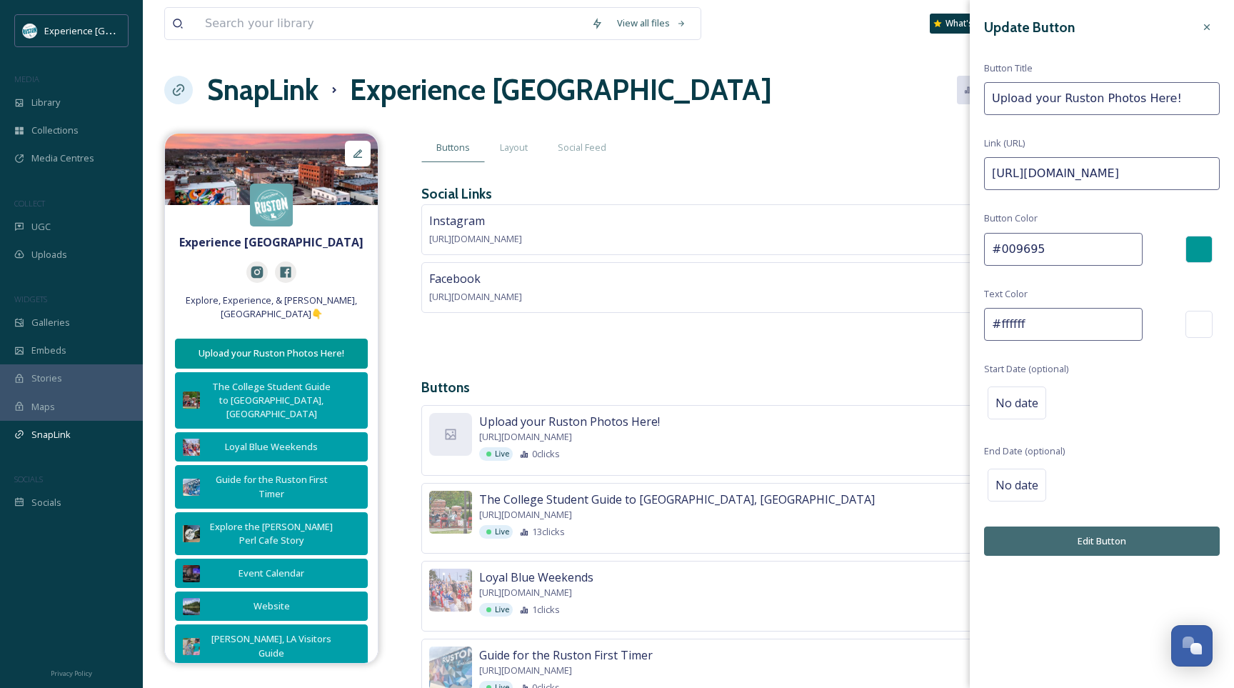
click at [1051, 261] on input "#009695" at bounding box center [1063, 249] width 159 height 33
paste input "#009fa9"
click at [1080, 341] on div "Update Button Button Title Upload your Ruston Photos Here! Link (URL) [URL][DOM…" at bounding box center [1102, 285] width 264 height 570
click at [1055, 249] on input "##009fa9" at bounding box center [1063, 249] width 159 height 33
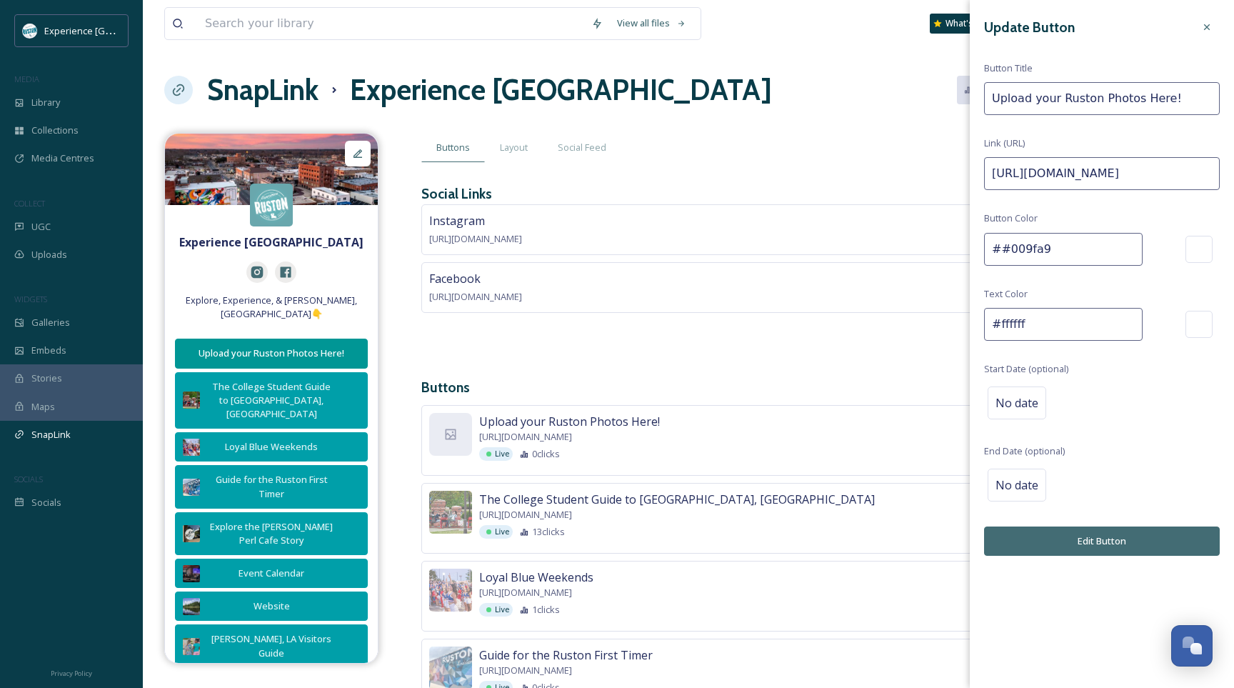
click at [1055, 249] on input "##009fa9" at bounding box center [1063, 249] width 159 height 33
paste input
type input "#009fa9"
click at [1038, 321] on input "#ffffff" at bounding box center [1063, 324] width 159 height 33
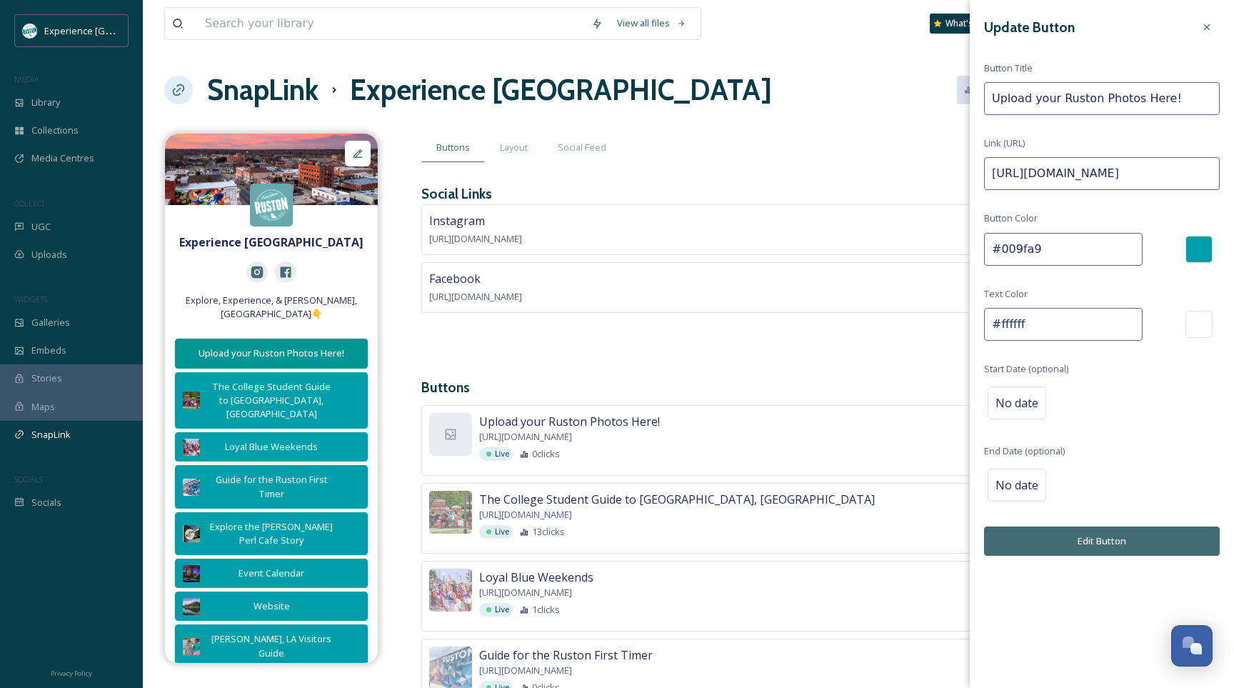
click at [951, 506] on div "The College Student Guide to [GEOGRAPHIC_DATA], [GEOGRAPHIC_DATA] [URL][DOMAIN_…" at bounding box center [750, 515] width 543 height 48
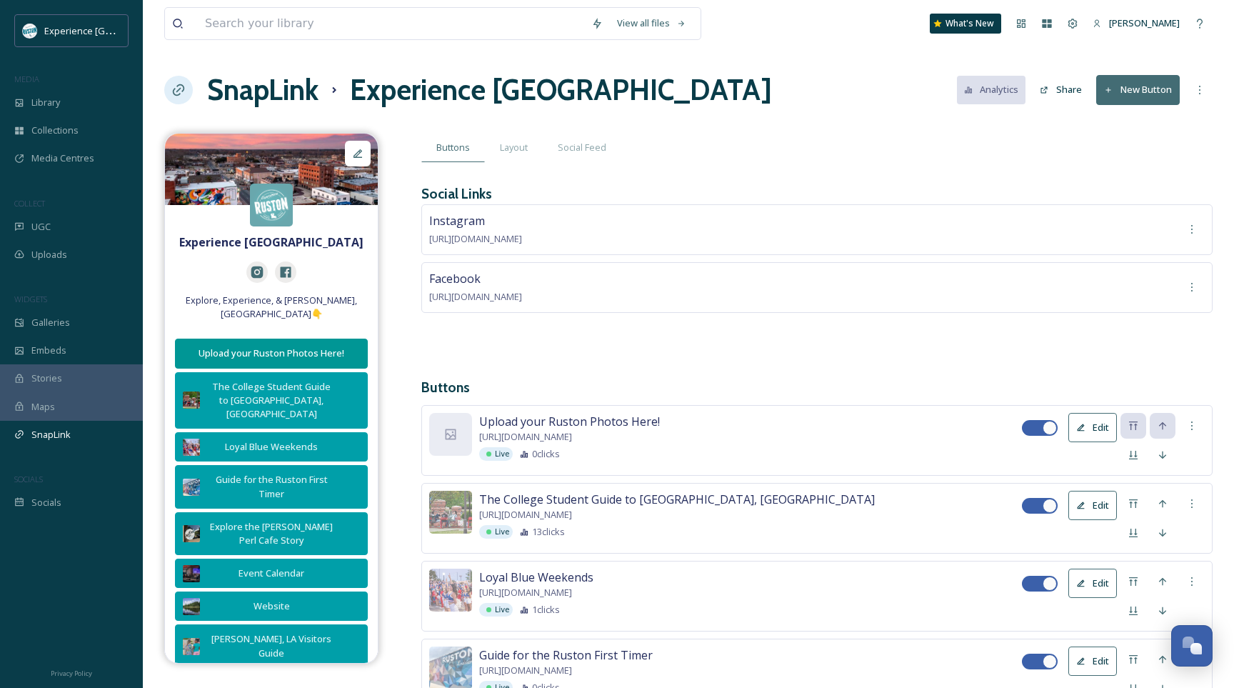
click at [1095, 420] on button "Edit" at bounding box center [1092, 427] width 49 height 29
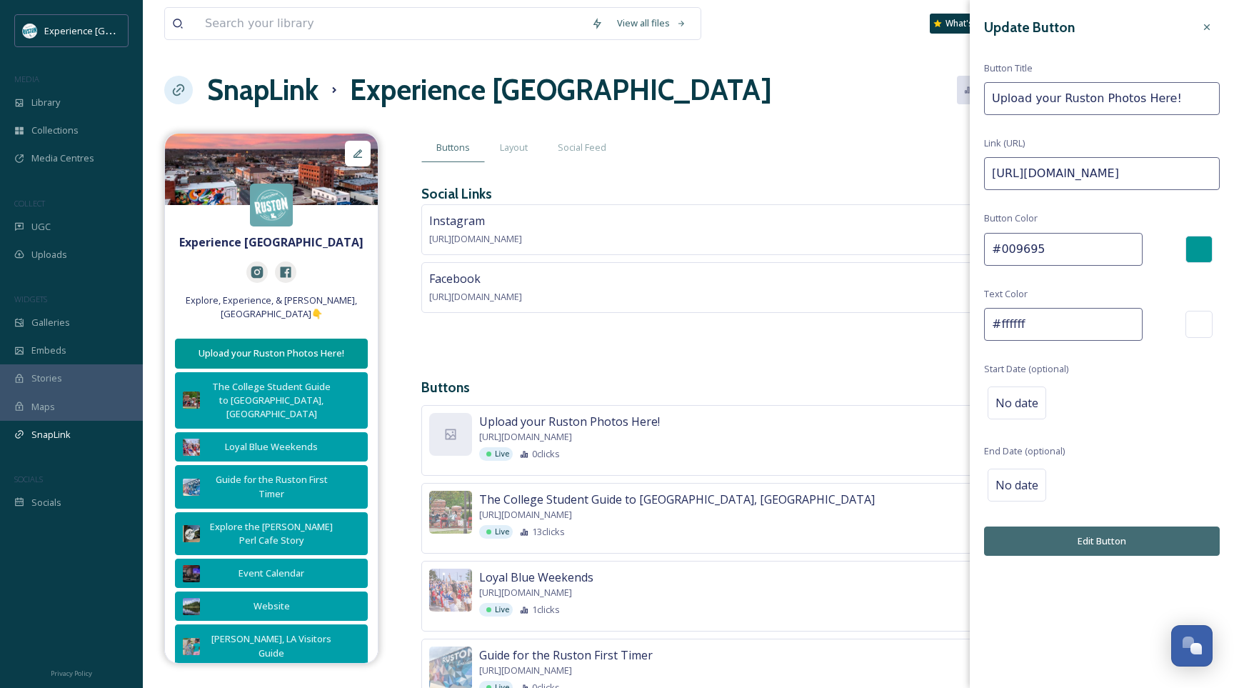
click at [1041, 252] on input "#009695" at bounding box center [1063, 249] width 159 height 33
type input "#"
paste input "#009fa9"
type input "#009fa9"
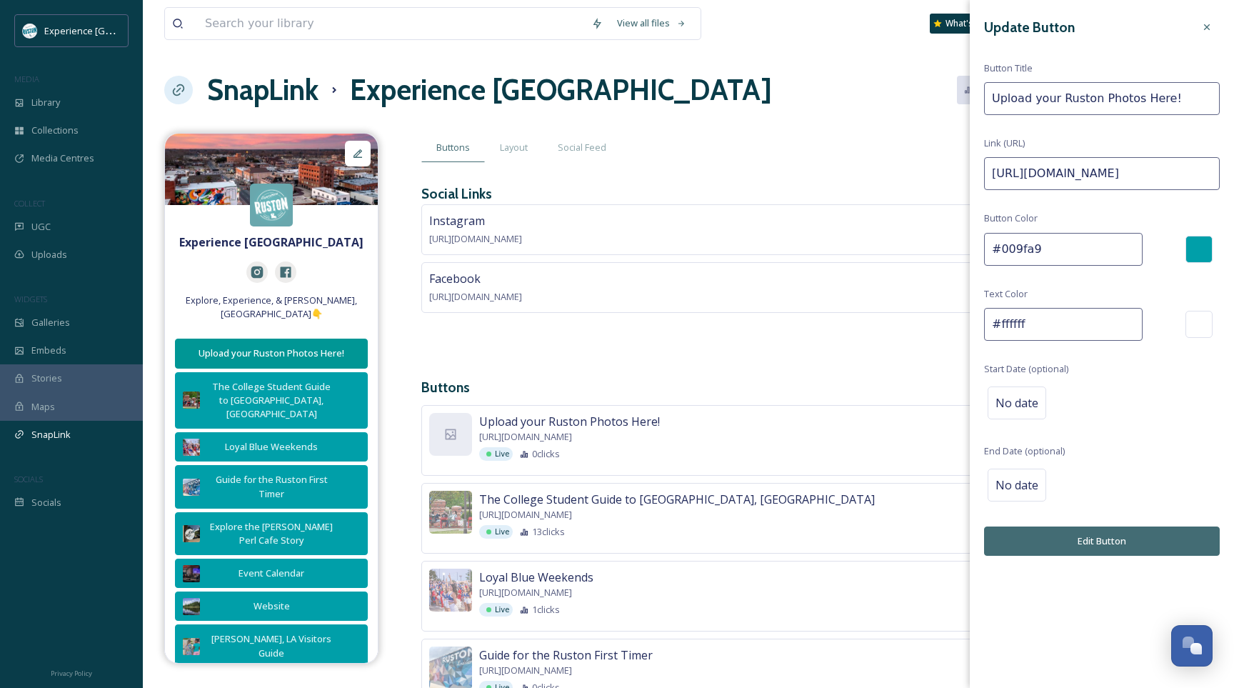
click at [1084, 536] on button "Edit Button" at bounding box center [1102, 540] width 236 height 29
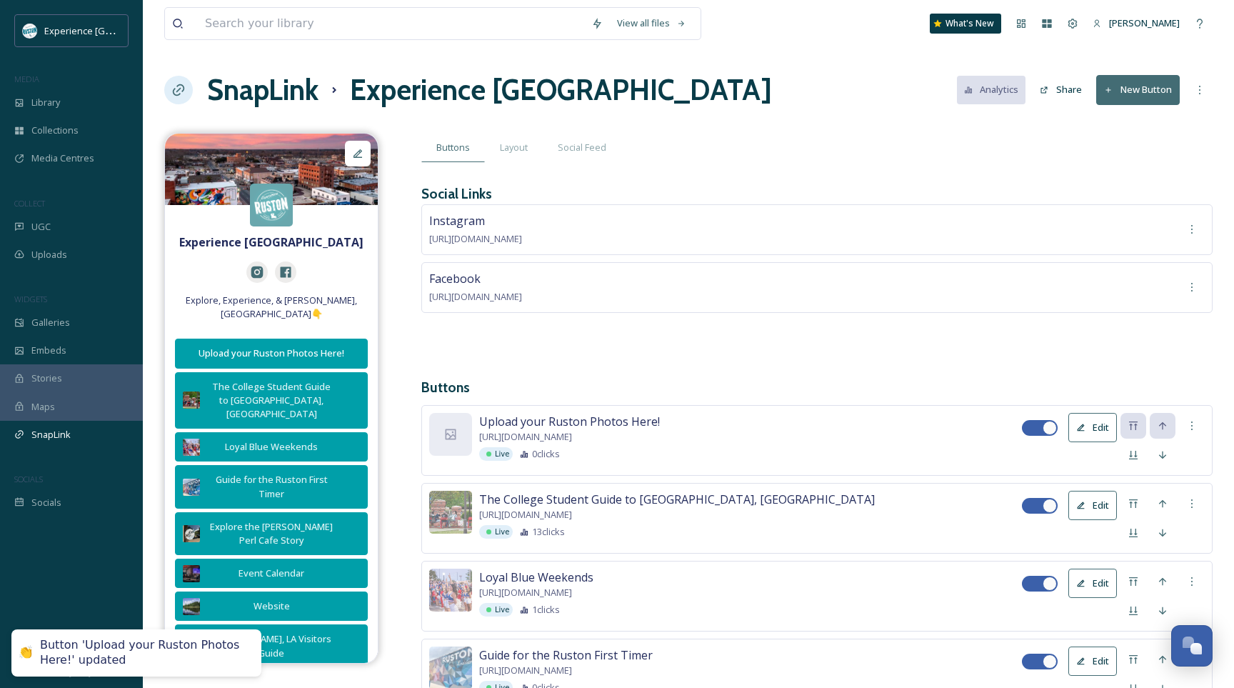
click at [1099, 510] on button "Edit" at bounding box center [1092, 505] width 49 height 29
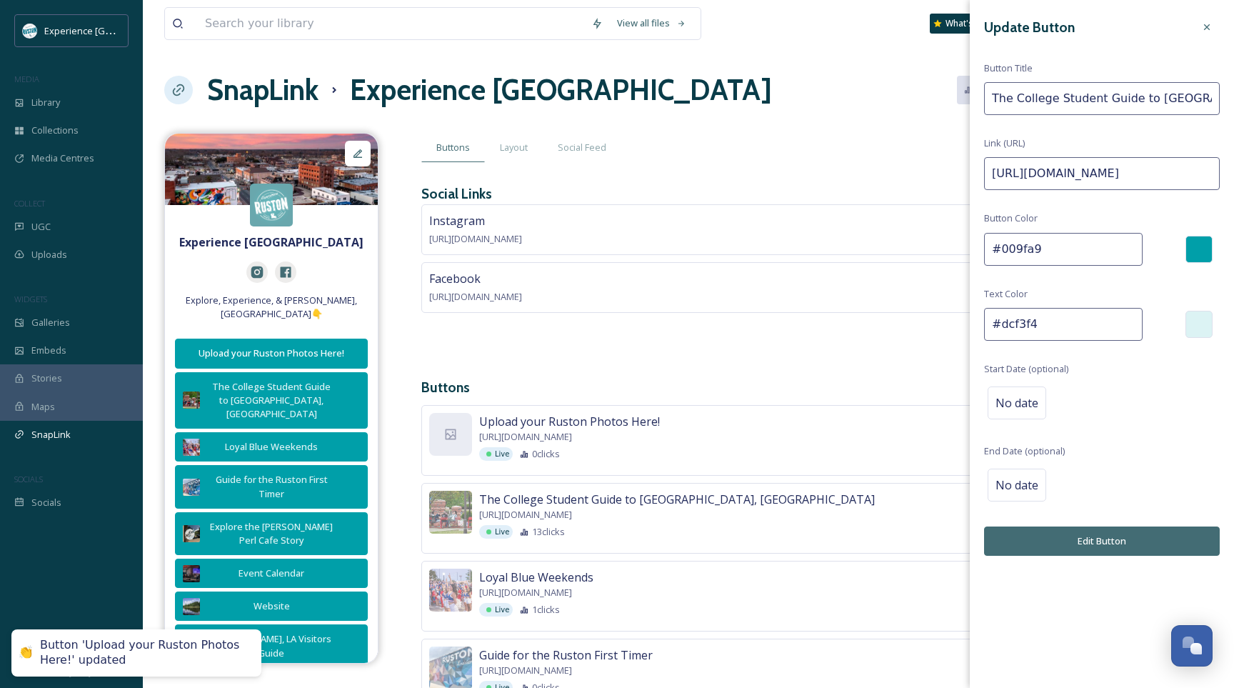
click at [1053, 316] on input "#dcf3f4" at bounding box center [1063, 324] width 159 height 33
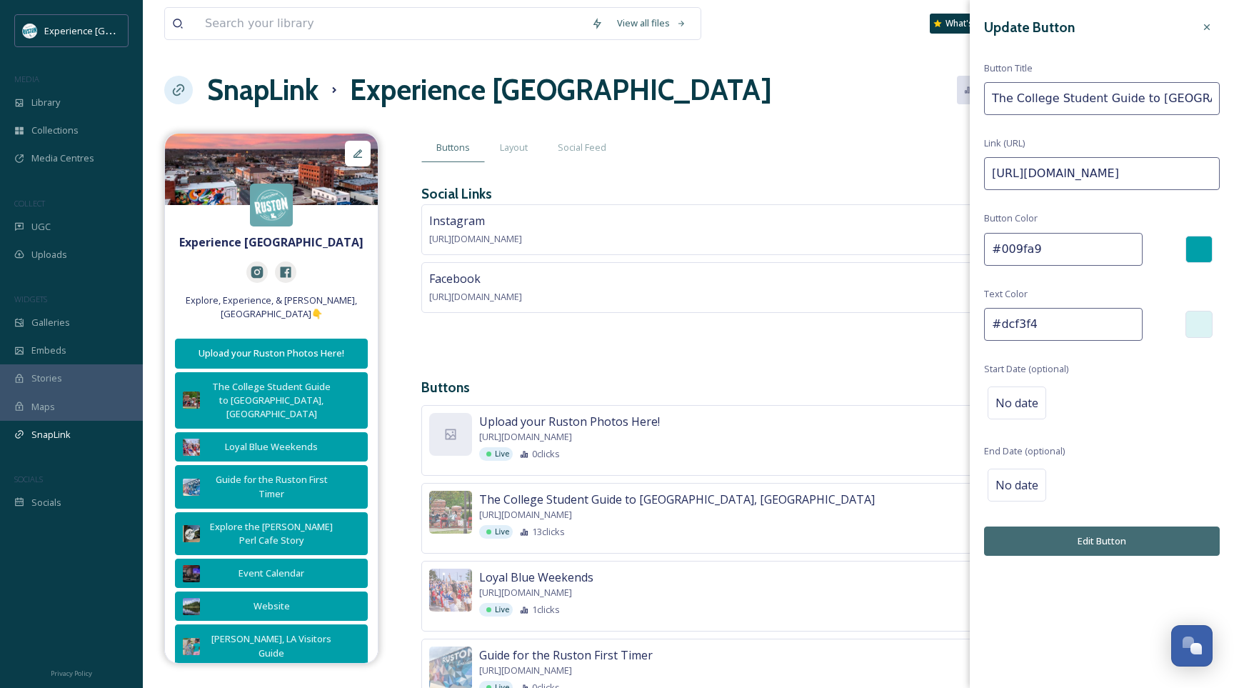
click at [1038, 522] on div "Update Button Button Title The College Student Guide to [GEOGRAPHIC_DATA], LA L…" at bounding box center [1102, 285] width 264 height 570
click at [1038, 532] on button "Edit Button" at bounding box center [1102, 540] width 236 height 29
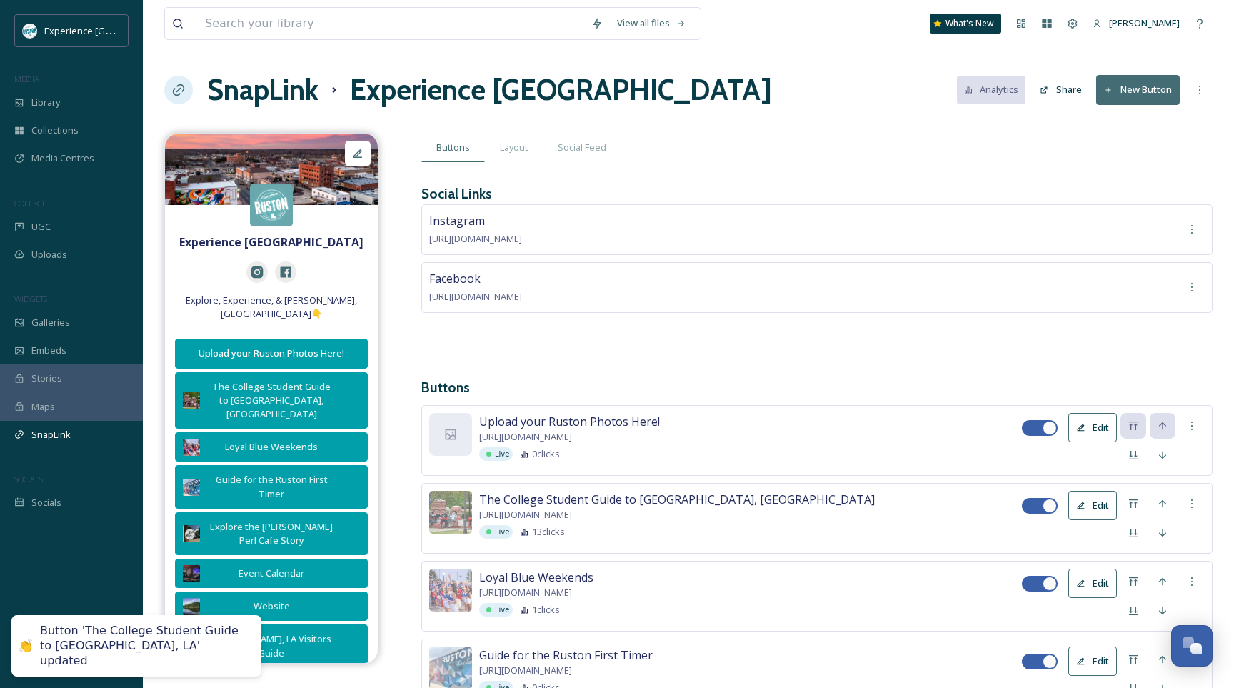
click at [1100, 427] on button "Edit" at bounding box center [1092, 427] width 49 height 29
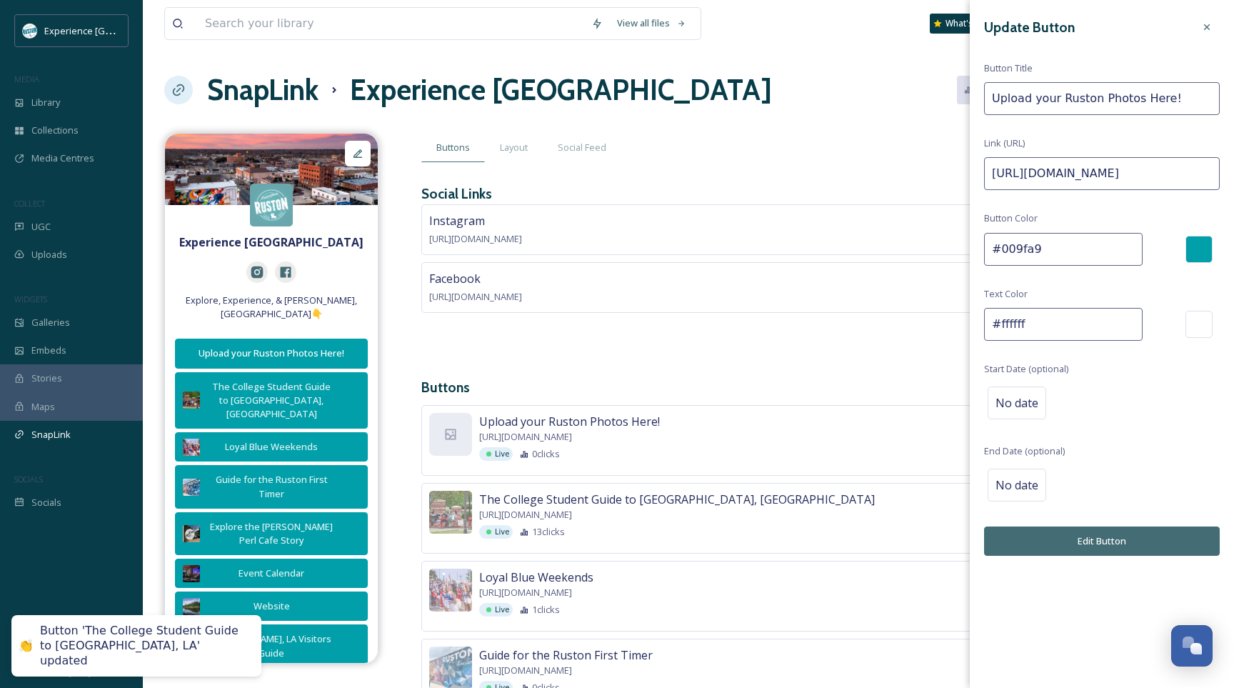
click at [1057, 321] on input "#ffffff" at bounding box center [1063, 324] width 159 height 33
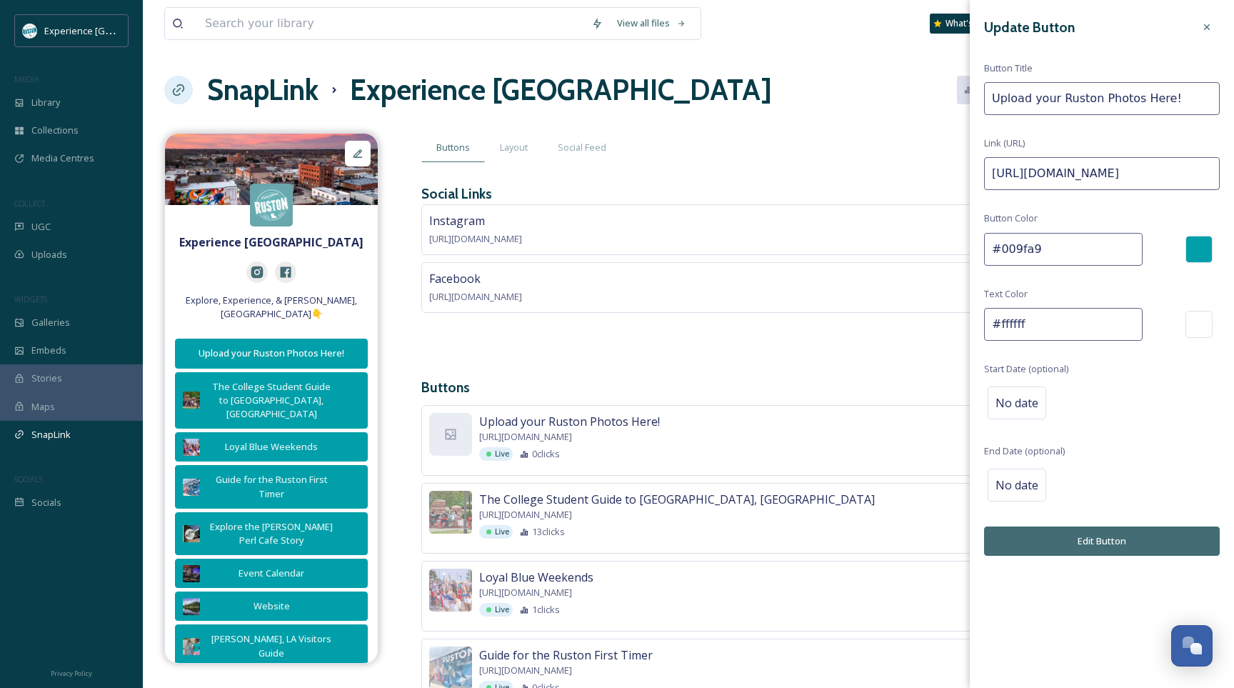
click at [1057, 321] on input "#ffffff" at bounding box center [1063, 324] width 159 height 33
paste input "#dcf3f4"
click at [1056, 318] on input "##dcf3f4" at bounding box center [1063, 324] width 159 height 33
click at [999, 324] on input "##dcf3f4" at bounding box center [1063, 324] width 159 height 33
type input "#dcf3f4"
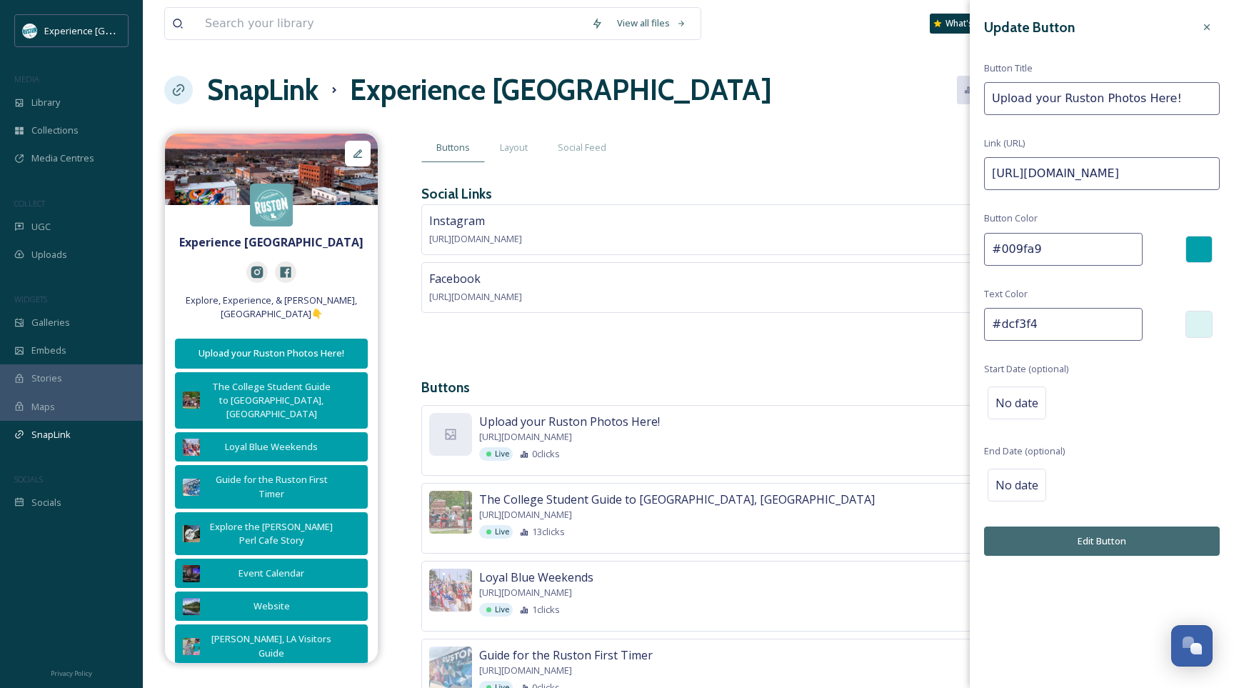
click at [1040, 528] on button "Edit Button" at bounding box center [1102, 540] width 236 height 29
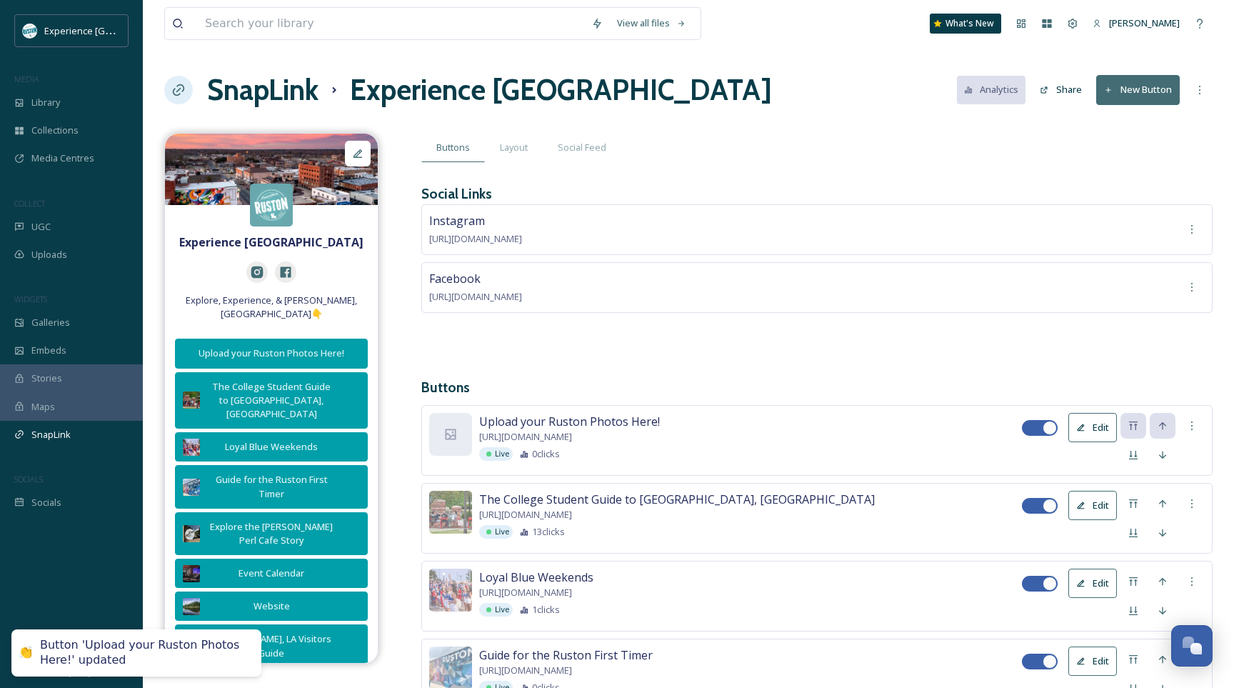
click at [646, 334] on div "Instagram [URL][DOMAIN_NAME] Facebook [URL][DOMAIN_NAME]" at bounding box center [816, 279] width 791 height 151
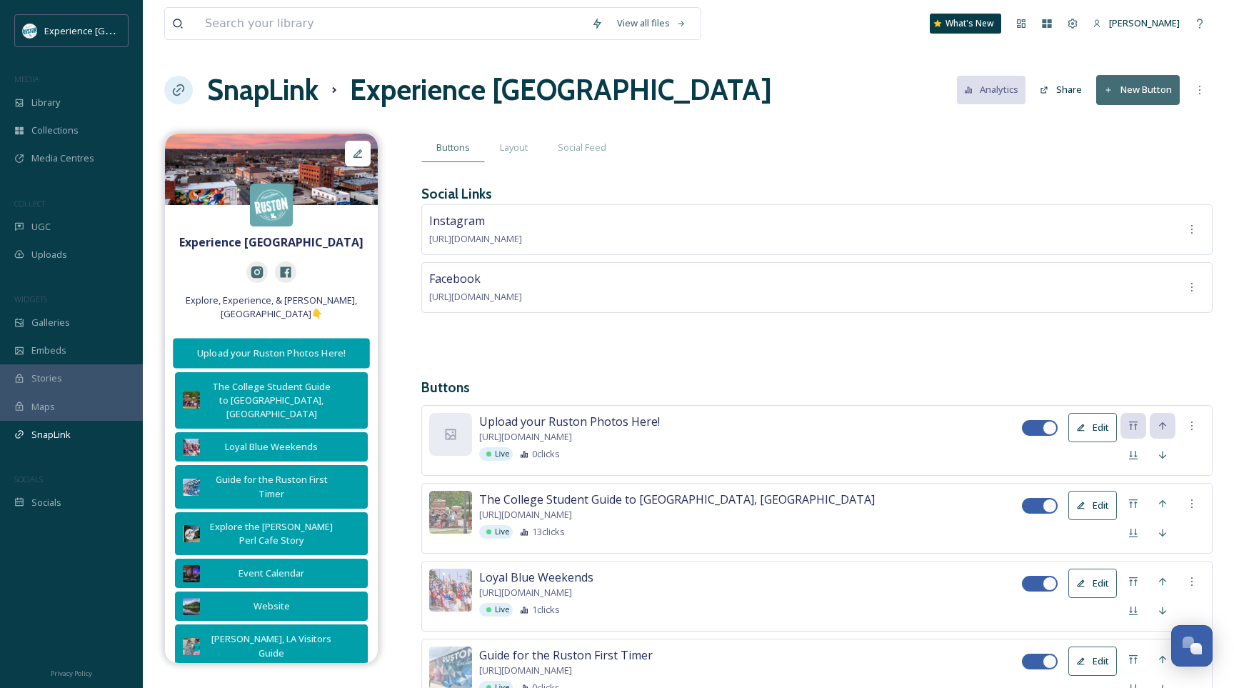
click at [310, 346] on div "Upload your Ruston Photos Here!" at bounding box center [271, 353] width 181 height 14
click at [76, 251] on div "Uploads" at bounding box center [71, 255] width 143 height 28
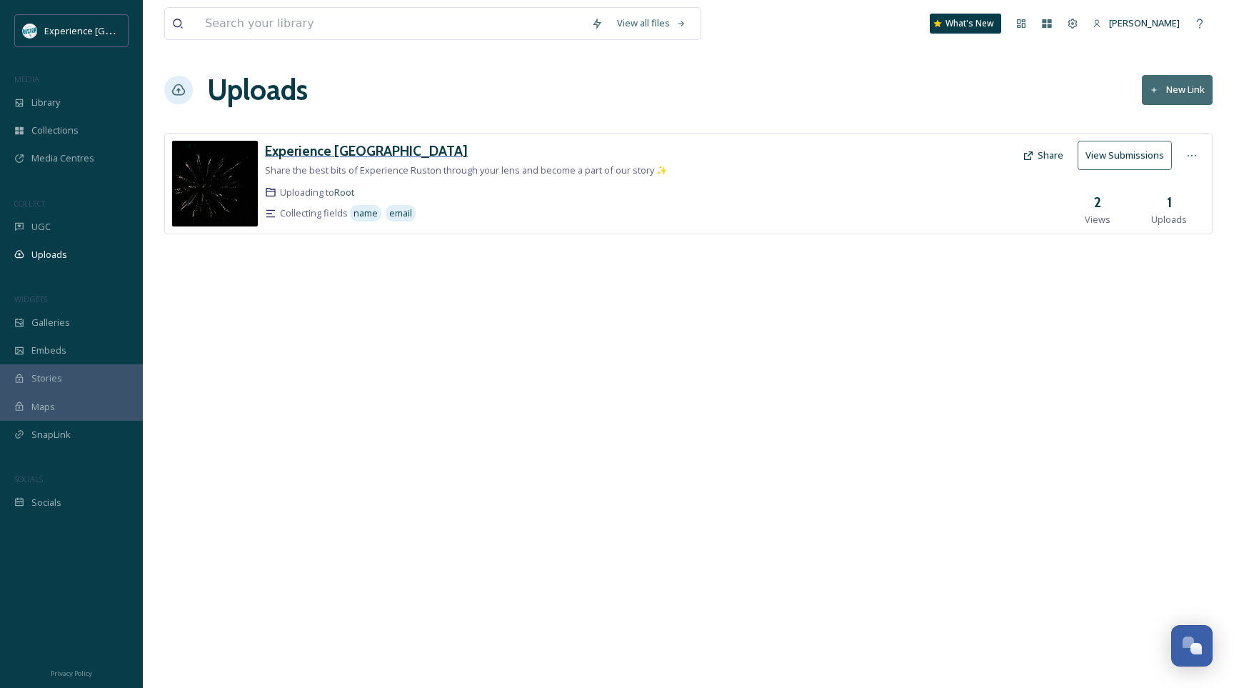
click at [327, 151] on h3 "Experience [GEOGRAPHIC_DATA]" at bounding box center [366, 150] width 203 height 17
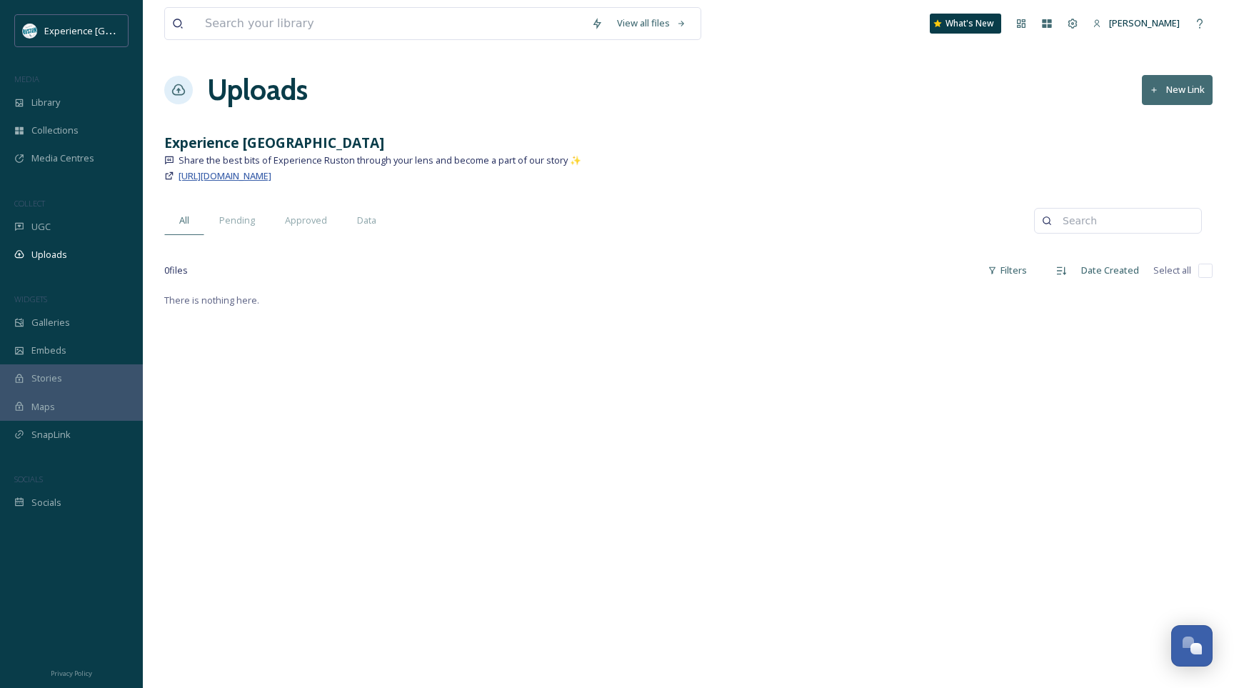
click at [271, 174] on span "[URL][DOMAIN_NAME]" at bounding box center [225, 175] width 93 height 13
